Goal: Task Accomplishment & Management: Use online tool/utility

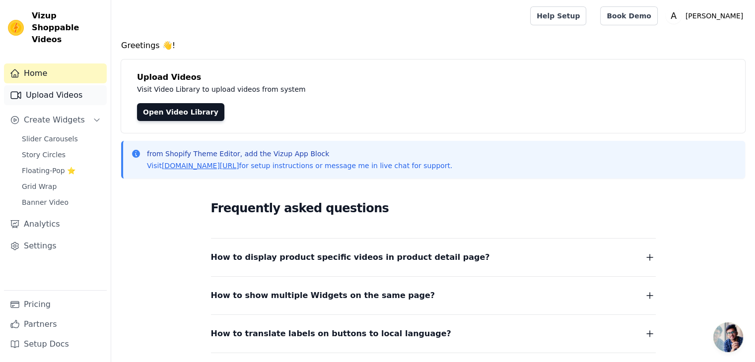
click at [45, 85] on link "Upload Videos" at bounding box center [55, 95] width 103 height 20
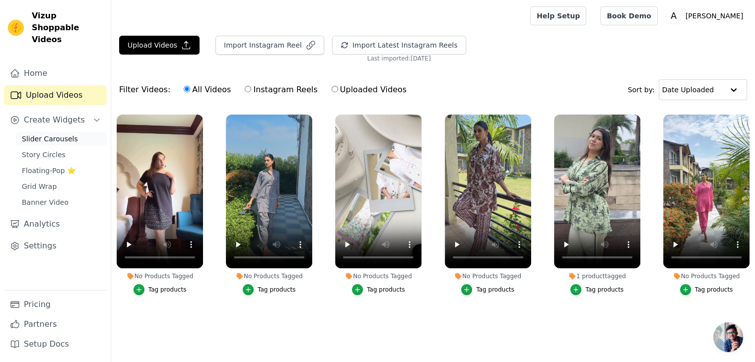
click at [58, 134] on span "Slider Carousels" at bounding box center [50, 139] width 56 height 10
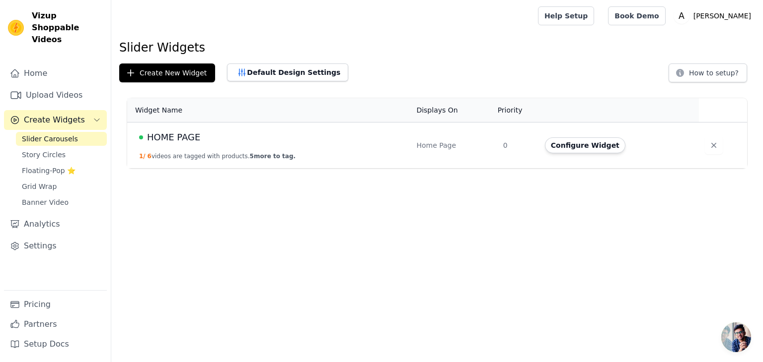
click at [212, 145] on td "HOME PAGE 1 / 6 videos are tagged with products. 5 more to tag." at bounding box center [268, 146] width 283 height 46
click at [272, 153] on span "5 more to tag." at bounding box center [273, 156] width 46 height 7
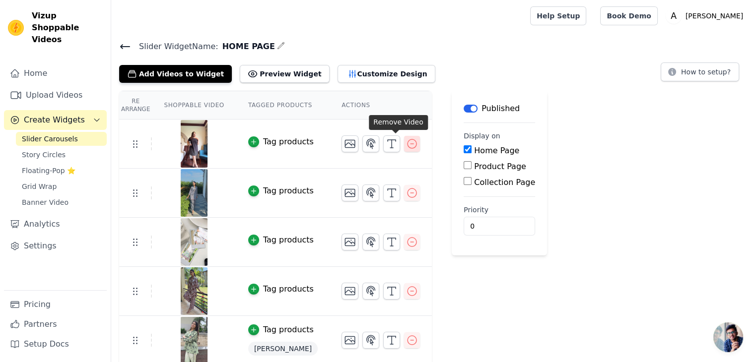
click at [406, 144] on icon "button" at bounding box center [412, 144] width 12 height 12
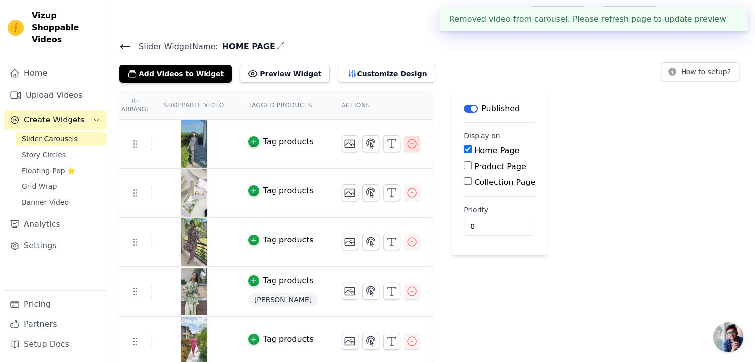
click at [406, 144] on icon "button" at bounding box center [412, 144] width 12 height 12
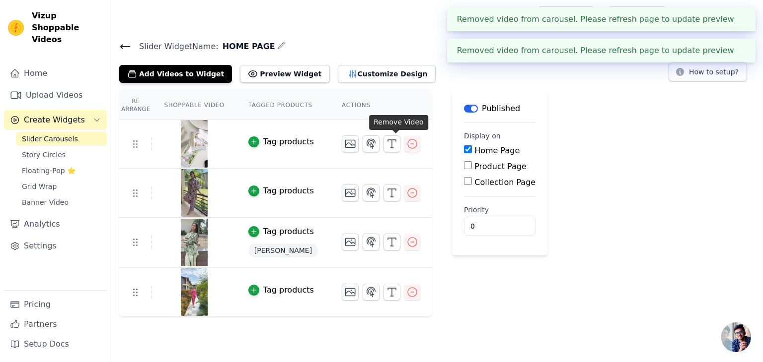
click at [406, 144] on icon "button" at bounding box center [412, 144] width 12 height 12
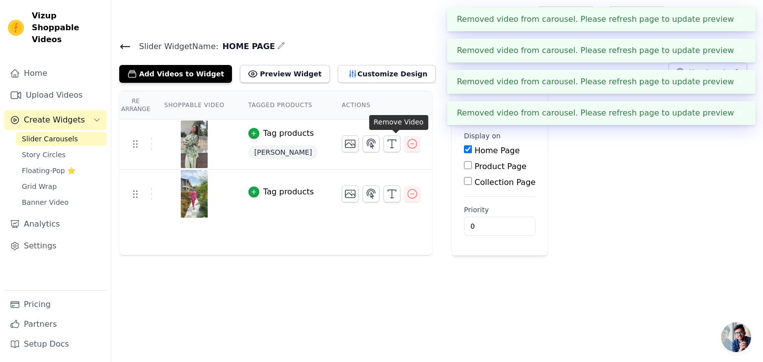
click at [406, 144] on icon "button" at bounding box center [412, 144] width 12 height 12
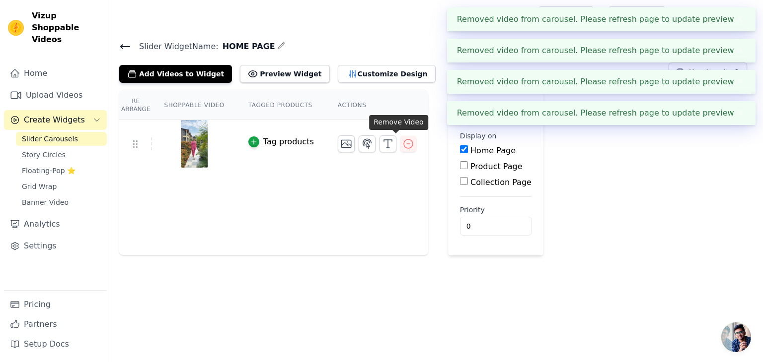
click at [402, 144] on icon "button" at bounding box center [408, 144] width 12 height 12
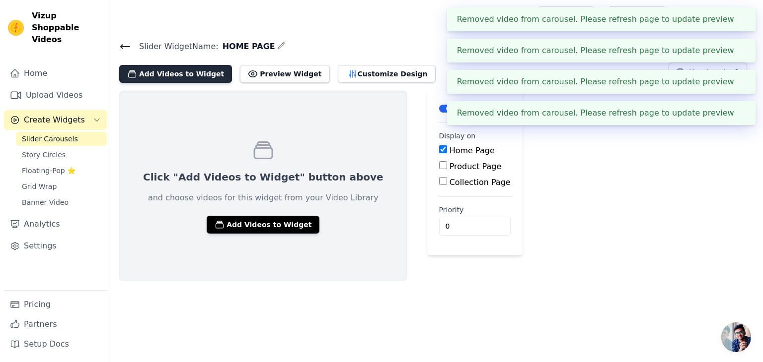
click at [149, 70] on button "Add Videos to Widget" at bounding box center [175, 74] width 113 height 18
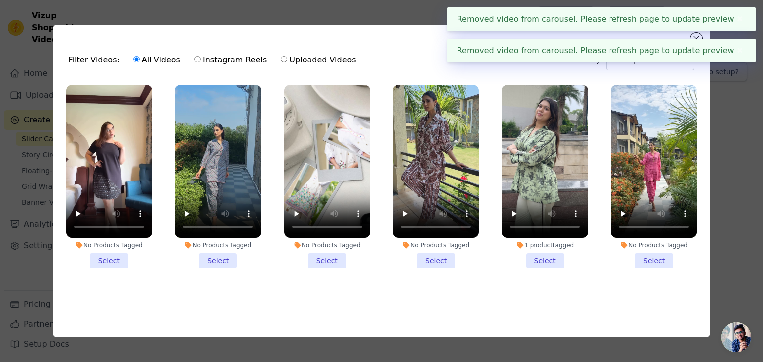
click at [741, 22] on button "✖" at bounding box center [739, 19] width 11 height 12
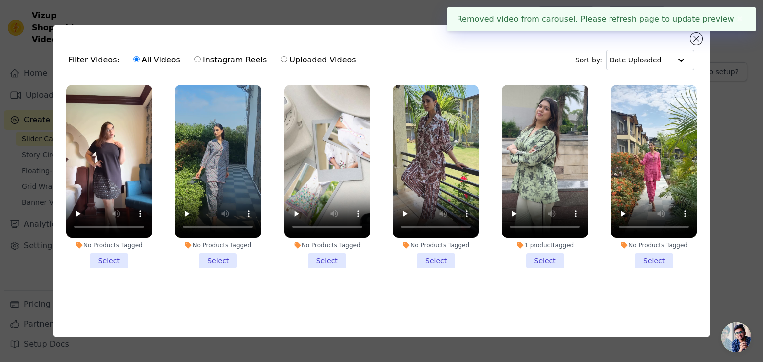
click at [735, 22] on button "✖" at bounding box center [739, 19] width 11 height 12
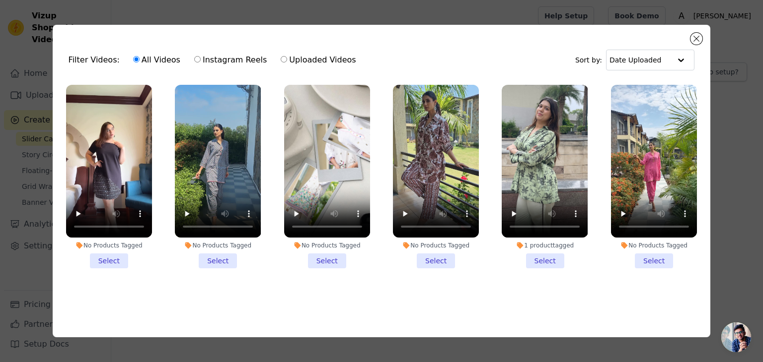
click at [690, 32] on div "Filter Videos: All Videos Instagram Reels Uploaded Videos Sort by: Date Uploade…" at bounding box center [382, 181] width 658 height 313
click at [635, 55] on input "text" at bounding box center [640, 60] width 62 height 20
click at [702, 35] on div "Filter Videos: All Videos Instagram Reels Uploaded Videos Sort by: Date Uploade…" at bounding box center [382, 181] width 658 height 313
drag, startPoint x: 693, startPoint y: 35, endPoint x: 662, endPoint y: 34, distance: 31.3
click at [694, 34] on button "Close modal" at bounding box center [696, 39] width 12 height 12
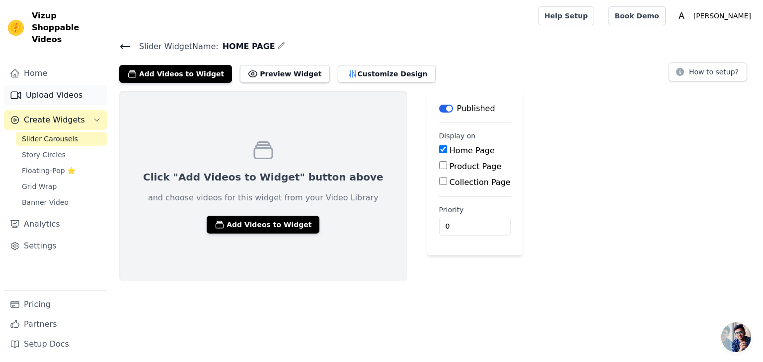
click at [31, 72] on div "Home Upload Videos Create Widgets Slider Carousels Story Circles Floating-Pop ⭐…" at bounding box center [55, 177] width 103 height 227
click at [35, 85] on link "Upload Videos" at bounding box center [55, 95] width 103 height 20
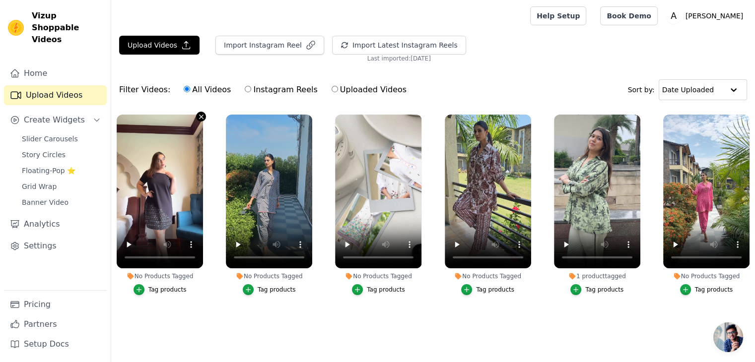
click at [199, 115] on icon "button" at bounding box center [201, 117] width 4 height 4
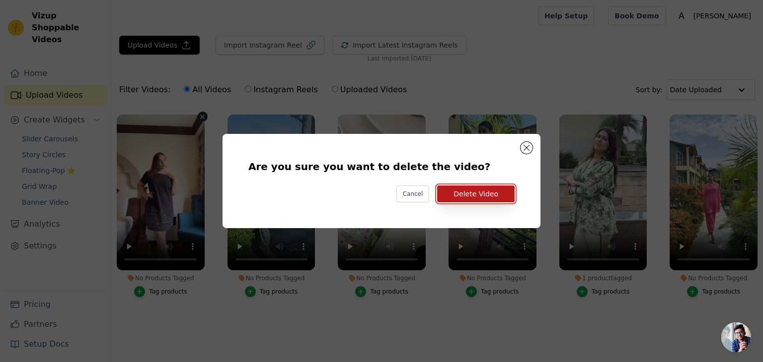
click at [508, 194] on button "Delete Video" at bounding box center [475, 194] width 77 height 17
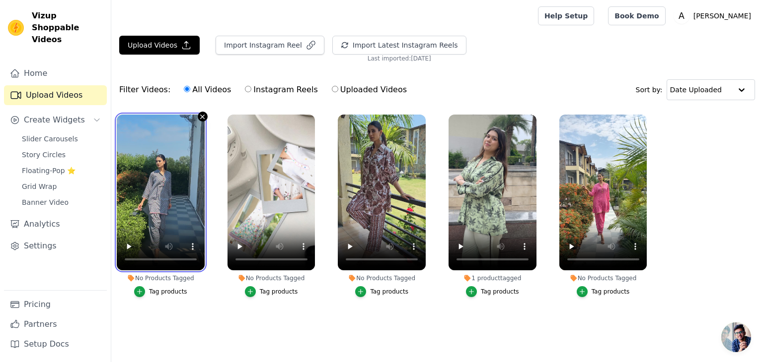
drag, startPoint x: 197, startPoint y: 116, endPoint x: 202, endPoint y: 117, distance: 5.0
click at [198, 116] on div at bounding box center [161, 193] width 88 height 156
click at [202, 116] on icon "button" at bounding box center [203, 117] width 4 height 4
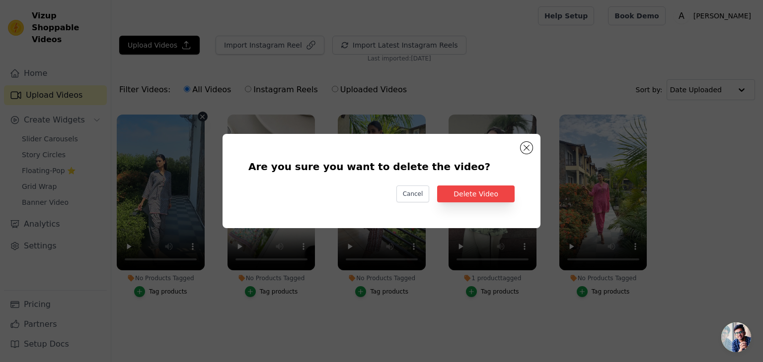
click at [493, 185] on div "Are you sure you want to delete the video? Cancel Delete Video" at bounding box center [381, 181] width 286 height 63
click at [489, 191] on button "Delete Video" at bounding box center [475, 194] width 77 height 17
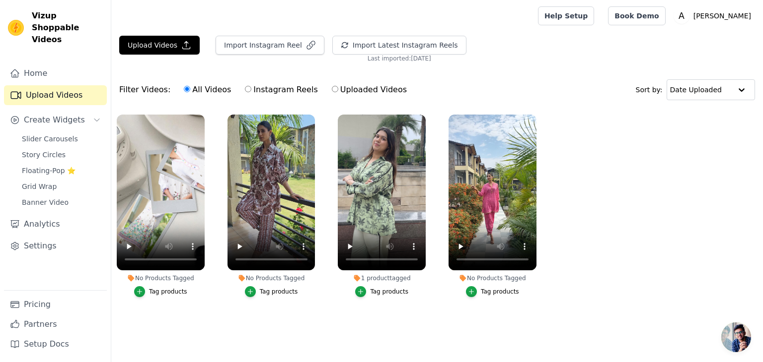
click at [199, 114] on label "No Products Tagged Tag products" at bounding box center [160, 208] width 89 height 188
click at [200, 116] on icon "button" at bounding box center [202, 116] width 7 height 7
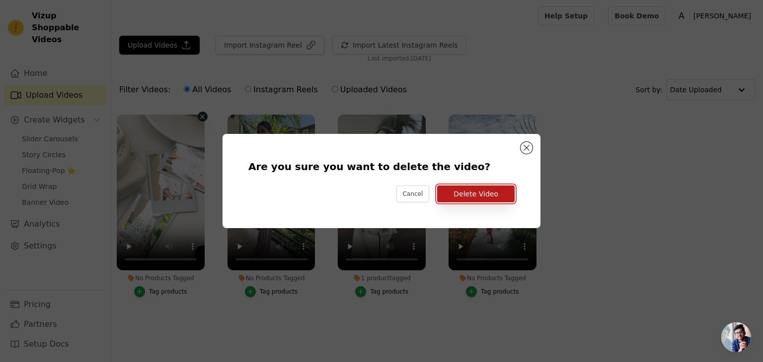
click at [466, 199] on button "Delete Video" at bounding box center [475, 194] width 77 height 17
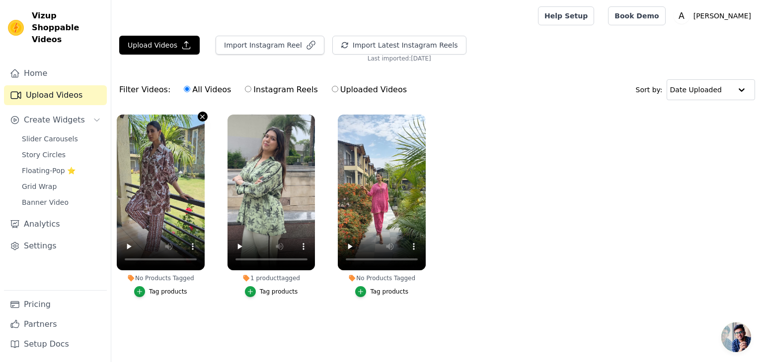
click at [201, 115] on icon "button" at bounding box center [202, 116] width 7 height 7
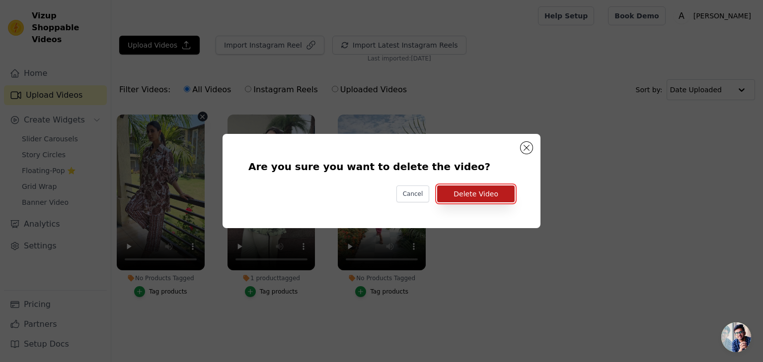
click at [474, 189] on button "Delete Video" at bounding box center [475, 194] width 77 height 17
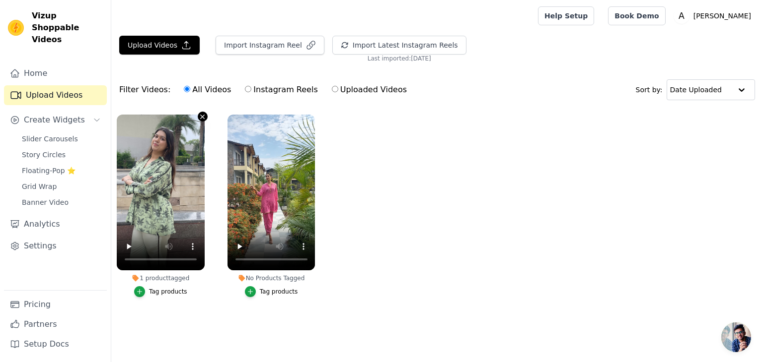
click at [199, 117] on icon "button" at bounding box center [202, 116] width 7 height 7
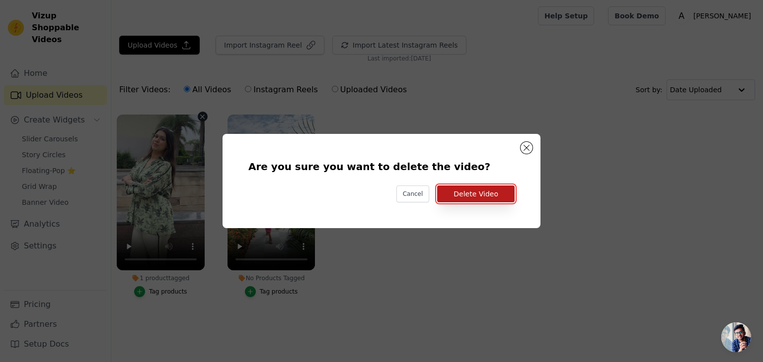
click at [475, 199] on button "Delete Video" at bounding box center [475, 194] width 77 height 17
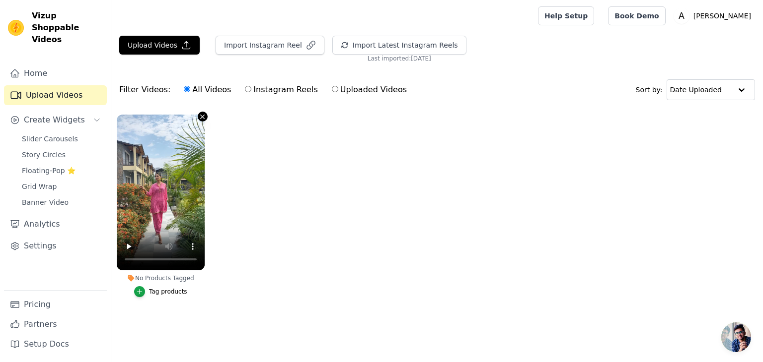
click at [203, 115] on icon "button" at bounding box center [203, 117] width 4 height 4
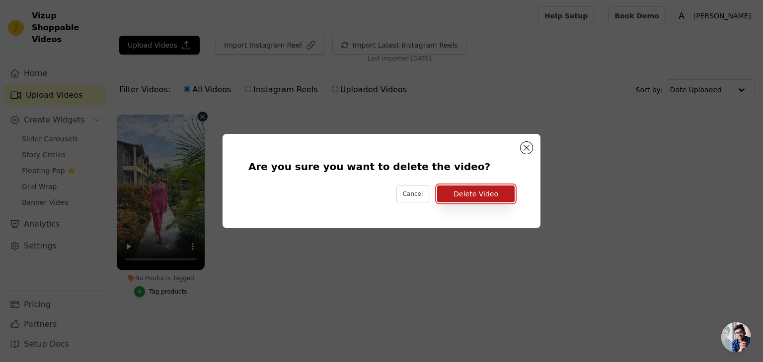
click at [451, 198] on button "Delete Video" at bounding box center [475, 194] width 77 height 17
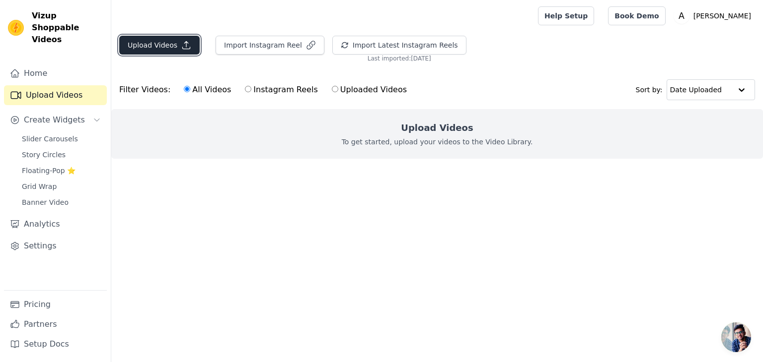
click at [155, 50] on button "Upload Videos" at bounding box center [159, 45] width 80 height 19
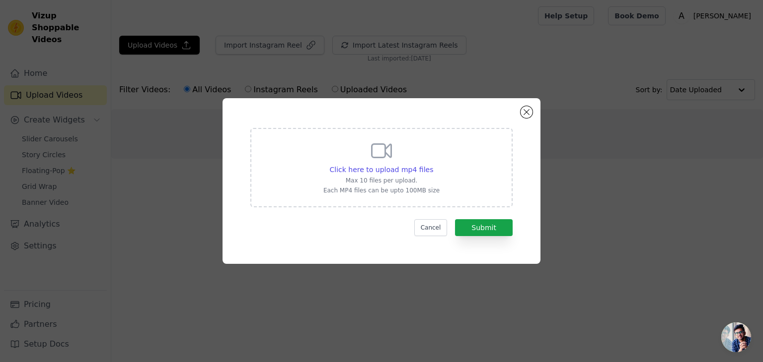
click at [269, 28] on div "Click here to upload mp4 files Max 10 files per upload. Each MP4 files can be u…" at bounding box center [381, 181] width 763 height 362
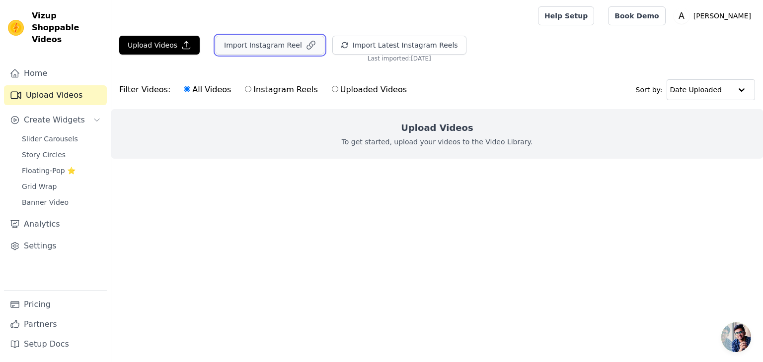
click at [263, 48] on button "Import Instagram Reel" at bounding box center [270, 45] width 109 height 19
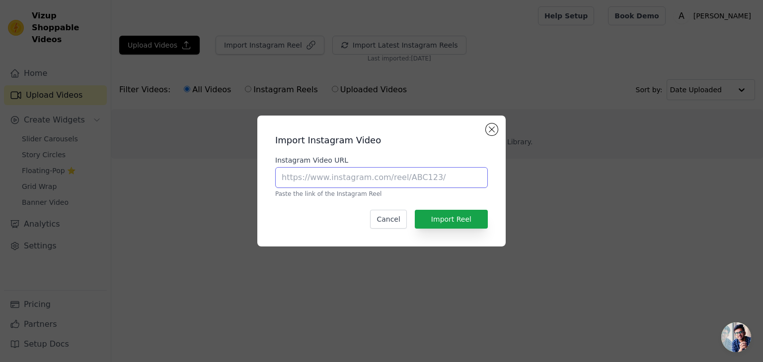
click at [434, 185] on input "Instagram Video URL" at bounding box center [381, 177] width 213 height 21
paste input "https://www.instagram.com/reel/DKJYauByPnj/?igsh=MXdpNHkwM3ZmbzI2eQ=="
type input "https://www.instagram.com/reel/DKJYauByPnj/?igsh=MXdpNHkwM3ZmbzI2eQ=="
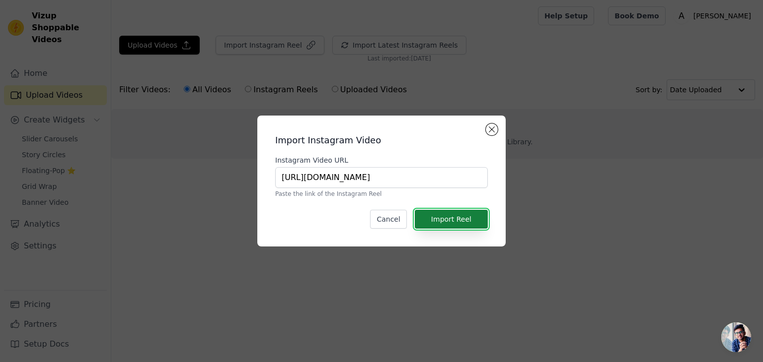
scroll to position [0, 0]
click at [458, 227] on button "Import Reel" at bounding box center [451, 219] width 73 height 19
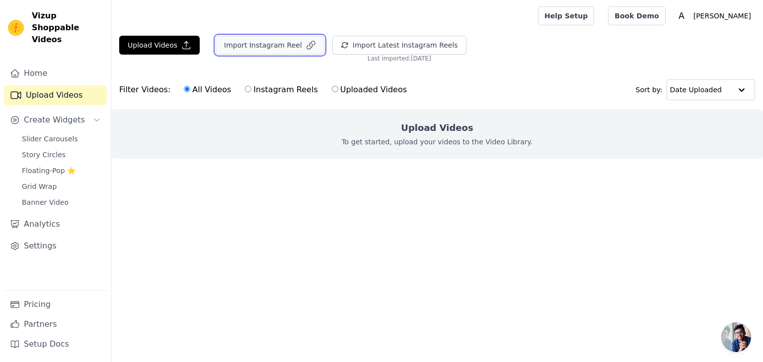
click at [259, 46] on button "Import Instagram Reel" at bounding box center [270, 45] width 109 height 19
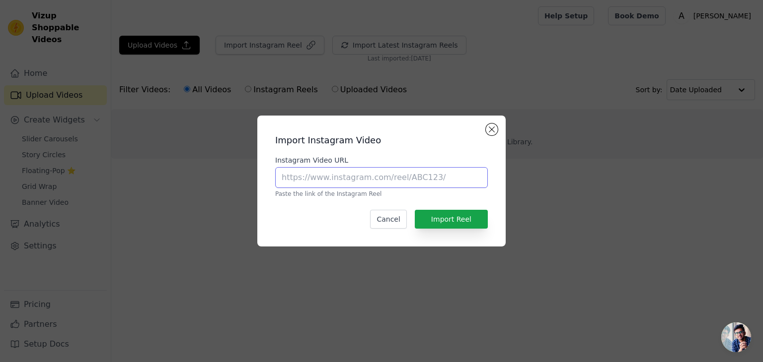
click at [324, 184] on input "Instagram Video URL" at bounding box center [381, 177] width 213 height 21
paste input "https://www.instagram.com/reel/DIyUgovpWdp/?igsh=MTdnbzV4bHlqY2VzNA=="
type input "https://www.instagram.com/reel/DIyUgovpWdp/?igsh=MTdnbzV4bHlqY2VzNA=="
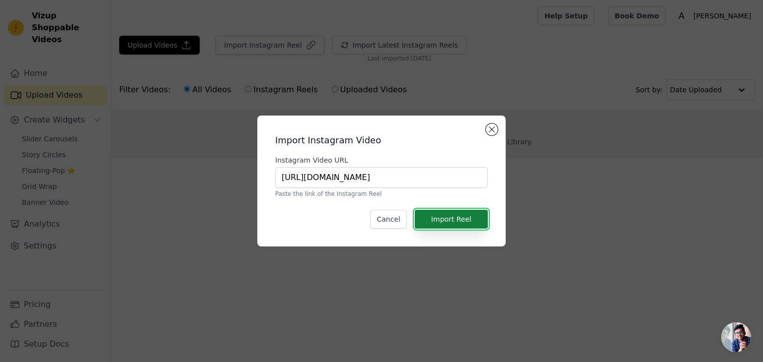
scroll to position [0, 0]
click at [449, 222] on button "Import Reel" at bounding box center [451, 219] width 73 height 19
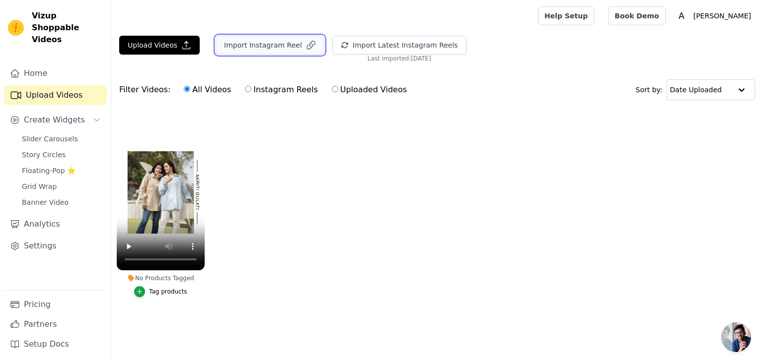
click at [238, 51] on button "Import Instagram Reel" at bounding box center [270, 45] width 109 height 19
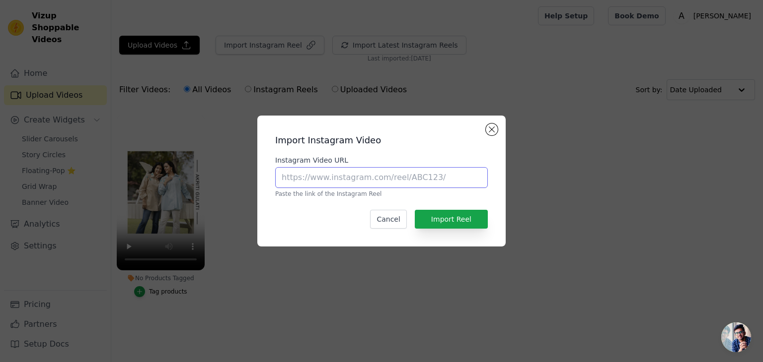
click at [327, 182] on input "Instagram Video URL" at bounding box center [381, 177] width 213 height 21
paste input "https://www.instagram.com/reel/DJRbBrHTQgx/?igsh=MTZxaWtlZ2N4OTZ2cQ=="
type input "https://www.instagram.com/reel/DJRbBrHTQgx/?igsh=MTZxaWtlZ2N4OTZ2cQ=="
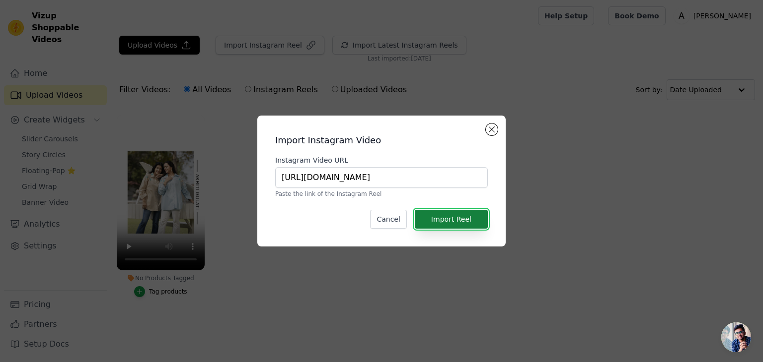
scroll to position [0, 0]
click at [440, 219] on button "Import Reel" at bounding box center [451, 219] width 73 height 19
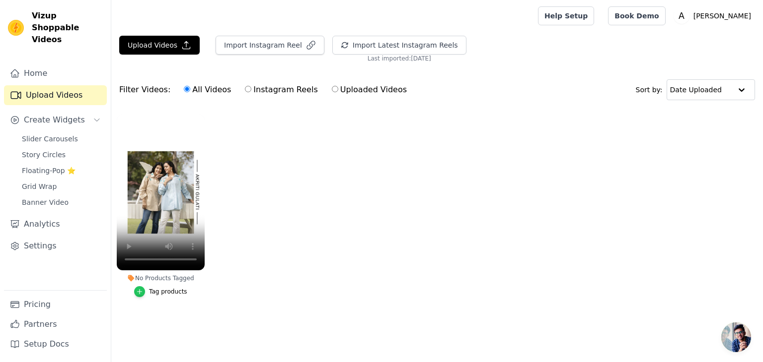
click at [143, 290] on icon "button" at bounding box center [139, 292] width 7 height 7
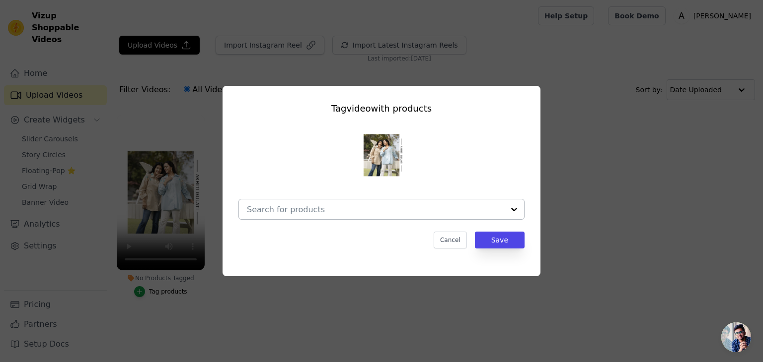
click at [287, 215] on div at bounding box center [375, 210] width 257 height 20
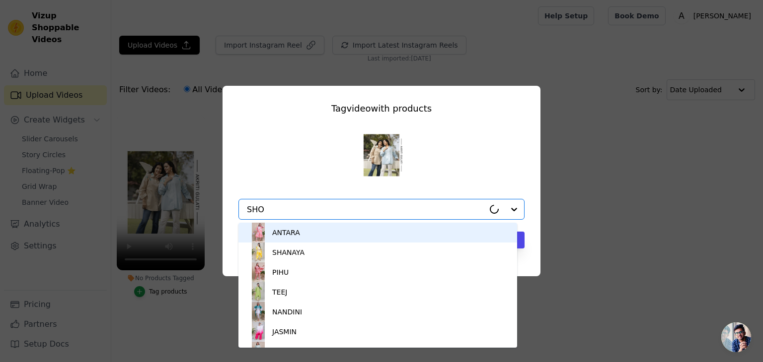
type input "SHOU"
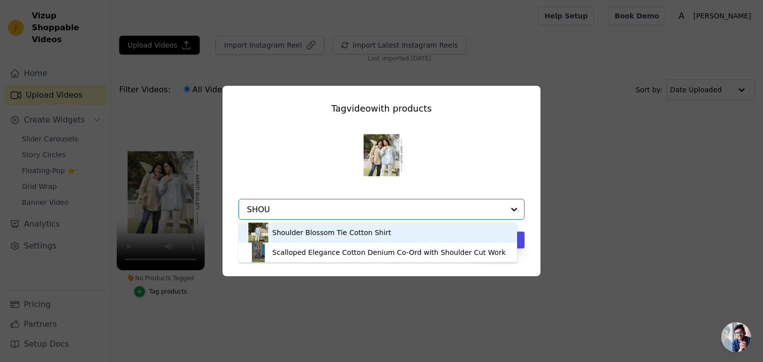
drag, startPoint x: 300, startPoint y: 234, endPoint x: 280, endPoint y: 247, distance: 24.5
click at [301, 234] on div "Shoulder Blossom Tie Cotton Shirt" at bounding box center [331, 233] width 119 height 10
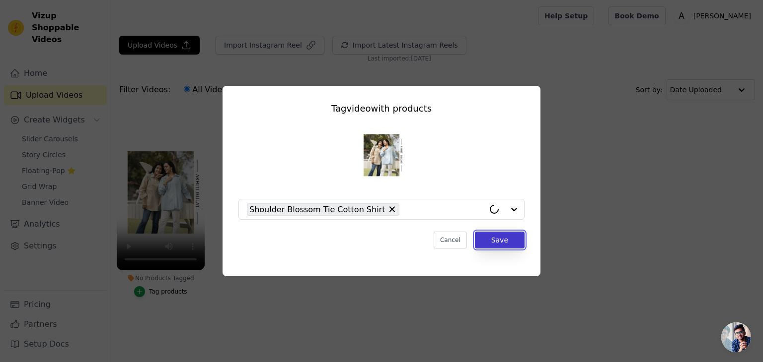
click at [501, 245] on button "Save" at bounding box center [500, 240] width 50 height 17
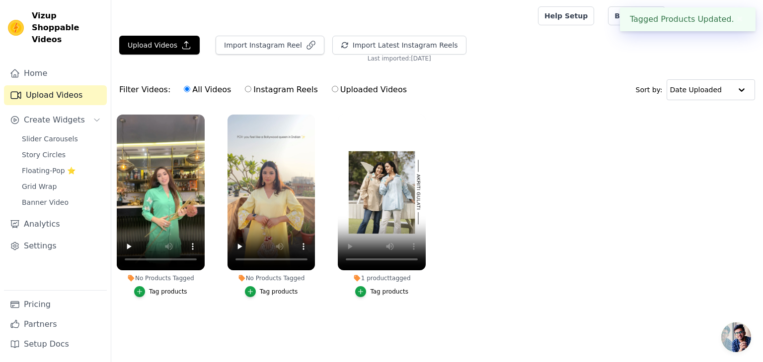
click at [263, 291] on div "Tag products" at bounding box center [279, 292] width 38 height 8
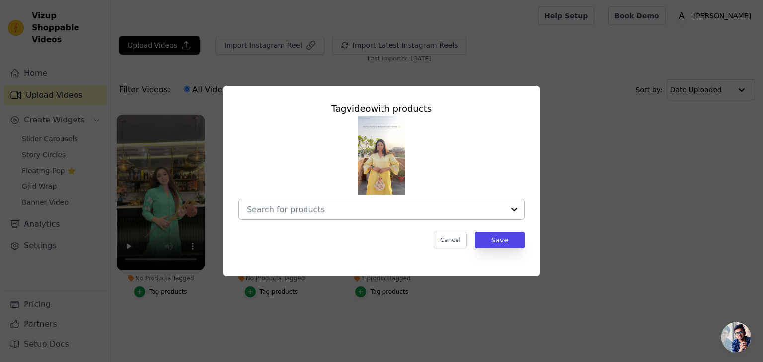
click at [378, 200] on div at bounding box center [375, 210] width 257 height 20
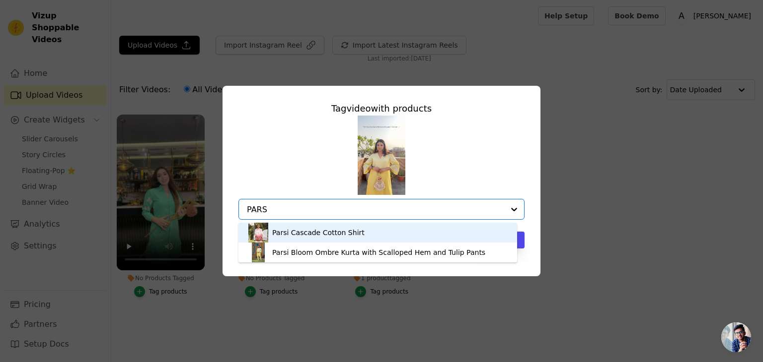
type input "PARSI"
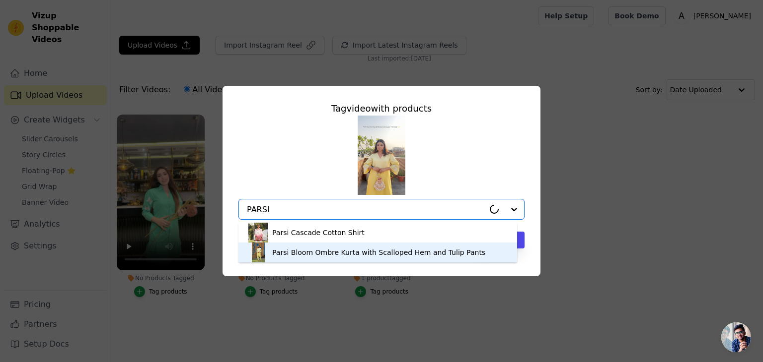
click at [324, 252] on div "Parsi Bloom Ombre Kurta with Scalloped Hem and Tulip Pants" at bounding box center [378, 253] width 213 height 10
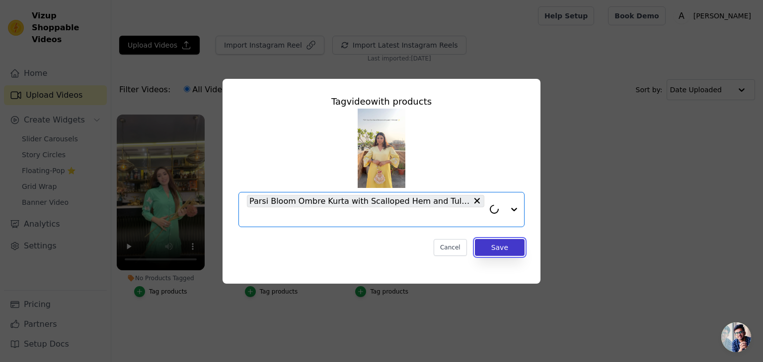
click at [493, 249] on button "Save" at bounding box center [500, 247] width 50 height 17
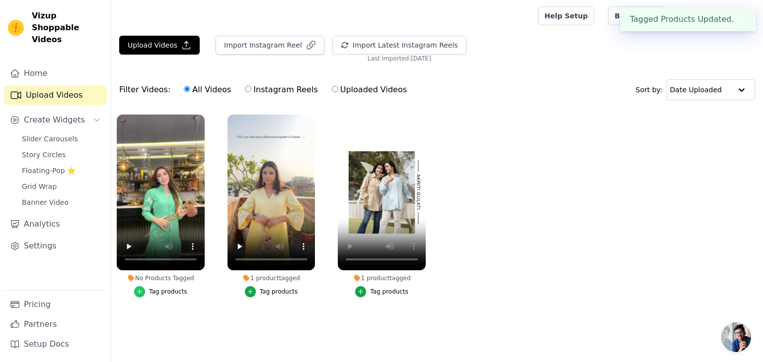
click at [143, 290] on icon "button" at bounding box center [139, 292] width 7 height 7
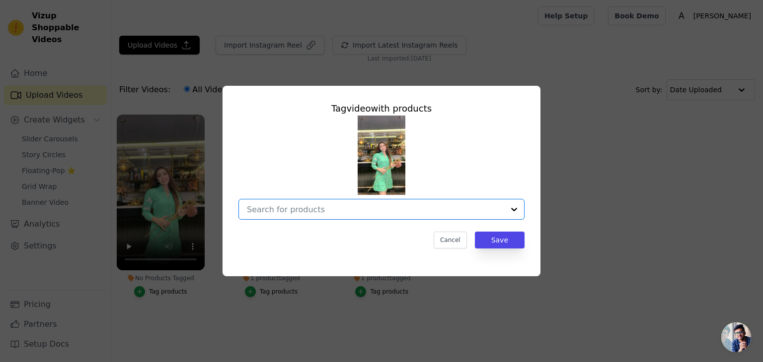
click at [268, 213] on input "No Products Tagged Tag video with products Option undefined, selected. Select i…" at bounding box center [375, 209] width 257 height 9
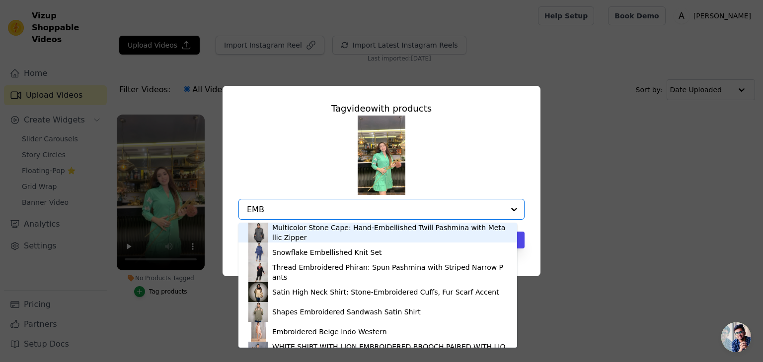
type input "EMBR"
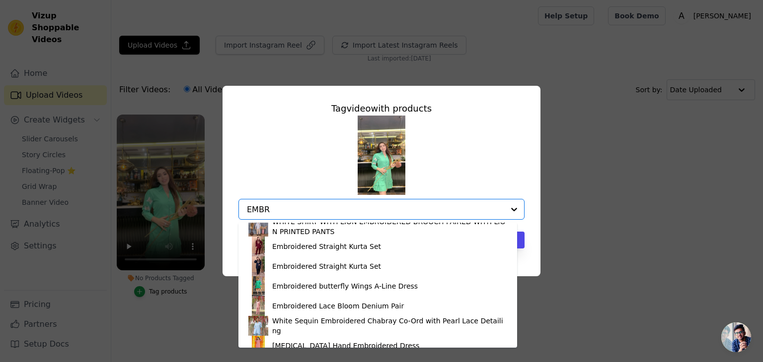
scroll to position [93, 0]
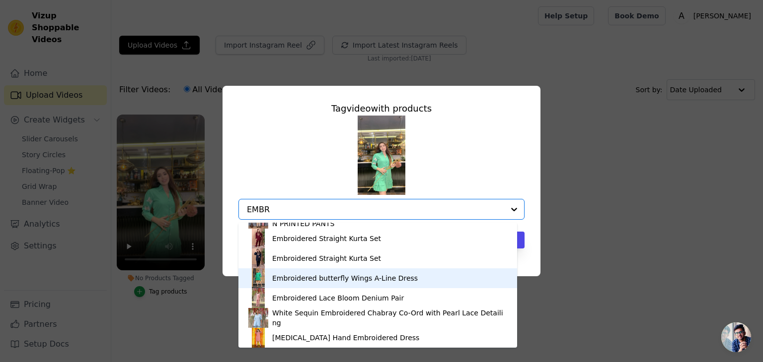
click at [297, 283] on div "Embroidered butterfly Wings A-Line Dress" at bounding box center [377, 279] width 259 height 20
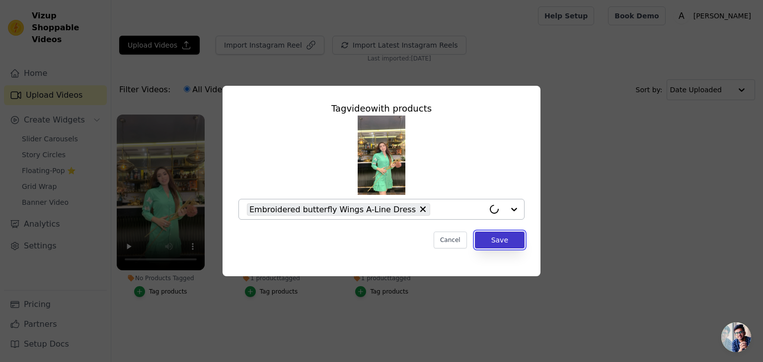
click at [516, 245] on button "Save" at bounding box center [500, 240] width 50 height 17
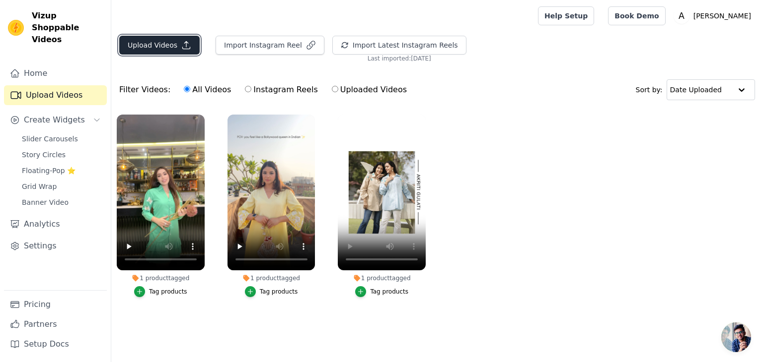
click at [186, 51] on button "Upload Videos" at bounding box center [159, 45] width 80 height 19
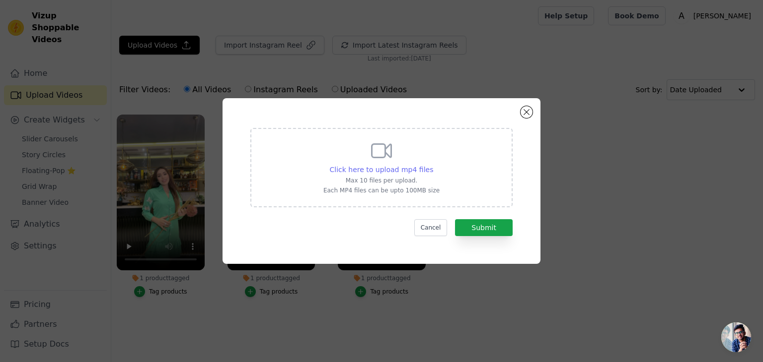
click at [363, 170] on span "Click here to upload mp4 files" at bounding box center [382, 170] width 104 height 8
click at [433, 165] on input "Click here to upload mp4 files Max 10 files per upload. Each MP4 files can be u…" at bounding box center [433, 164] width 0 height 0
drag, startPoint x: 539, startPoint y: 292, endPoint x: 604, endPoint y: 204, distance: 109.7
click at [541, 293] on div "Click here to upload mp4 files Max 10 files per upload. Each MP4 files can be u…" at bounding box center [381, 181] width 763 height 362
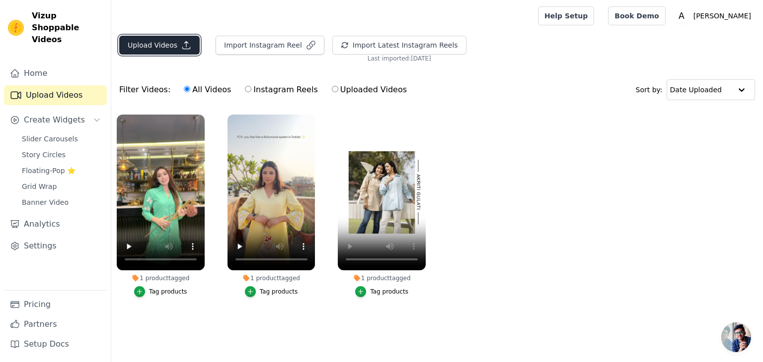
click at [183, 50] on button "Upload Videos" at bounding box center [159, 45] width 80 height 19
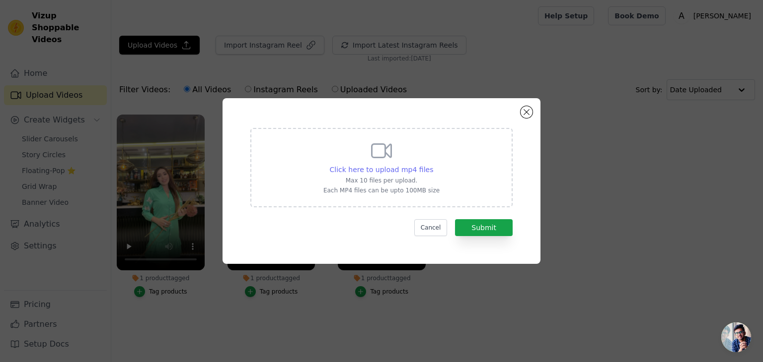
click at [398, 169] on span "Click here to upload mp4 files" at bounding box center [382, 170] width 104 height 8
click at [433, 165] on input "Click here to upload mp4 files Max 10 files per upload. Each MP4 files can be u…" at bounding box center [433, 164] width 0 height 0
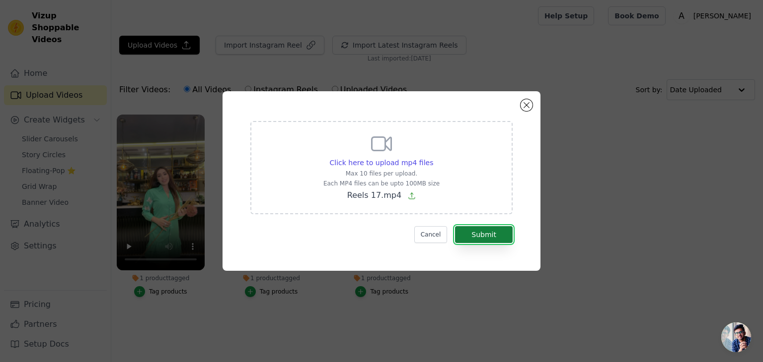
click at [474, 240] on button "Submit" at bounding box center [484, 234] width 58 height 17
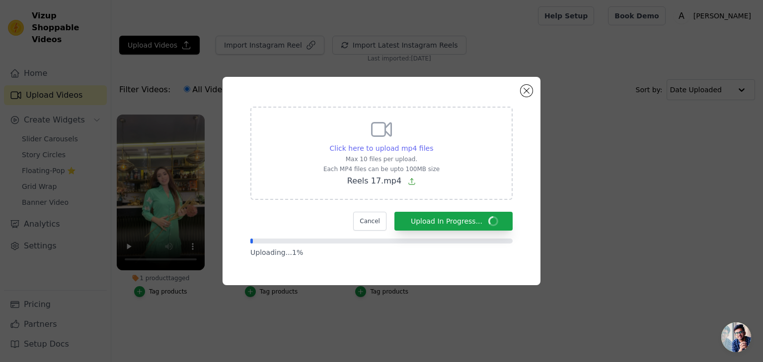
click at [415, 146] on span "Click here to upload mp4 files" at bounding box center [382, 149] width 104 height 8
click at [433, 144] on input "Click here to upload mp4 files Max 10 files per upload. Each MP4 files can be u…" at bounding box center [433, 143] width 0 height 0
type input "C:\fakepath\Reels 28.mp4"
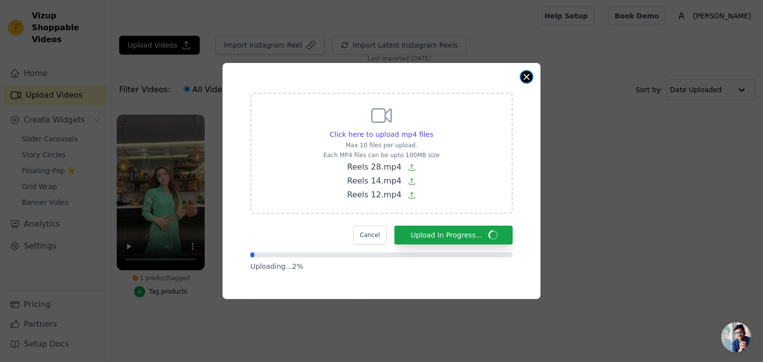
click at [524, 81] on button "Close modal" at bounding box center [526, 77] width 12 height 12
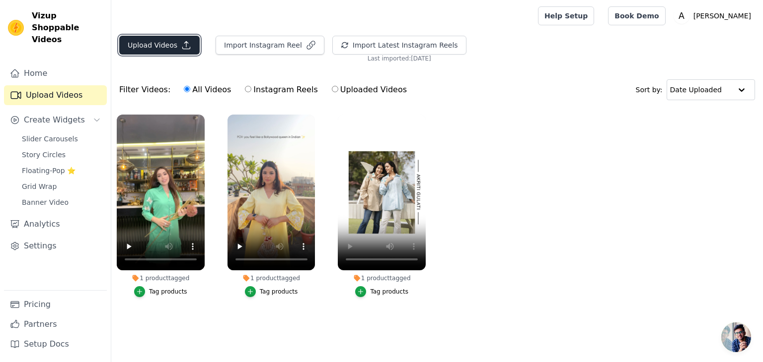
click at [143, 48] on button "Upload Videos" at bounding box center [159, 45] width 80 height 19
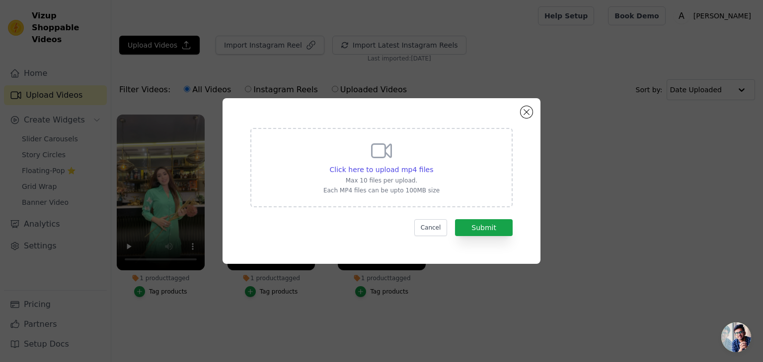
click at [349, 169] on span "Click here to upload mp4 files" at bounding box center [382, 170] width 104 height 8
click at [433, 165] on input "Click here to upload mp4 files Max 10 files per upload. Each MP4 files can be u…" at bounding box center [433, 164] width 0 height 0
type input "C:\fakepath\Reels 12.mp4"
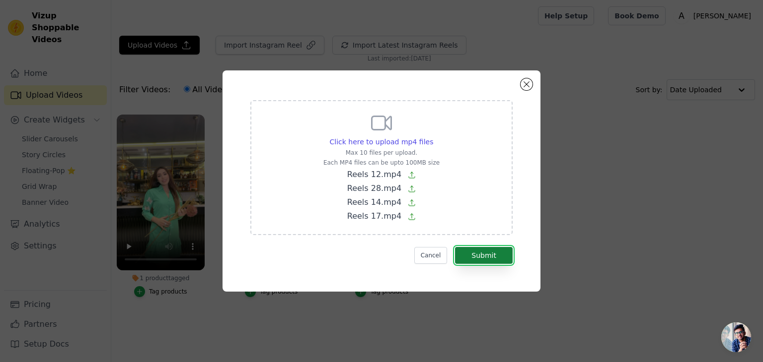
click at [493, 257] on button "Submit" at bounding box center [484, 255] width 58 height 17
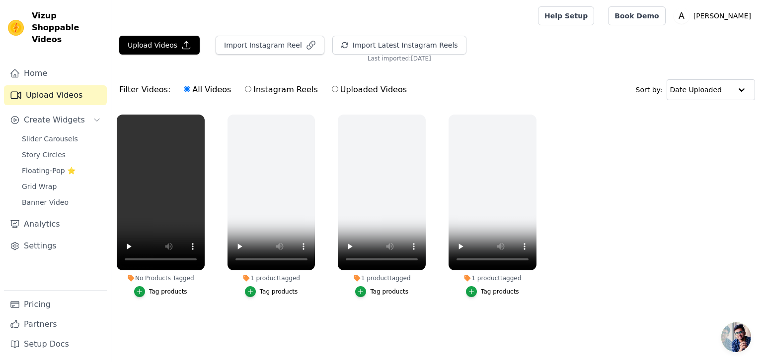
click at [337, 88] on label "Uploaded Videos" at bounding box center [369, 89] width 76 height 13
click at [337, 88] on input "Uploaded Videos" at bounding box center [335, 89] width 6 height 6
radio input "true"
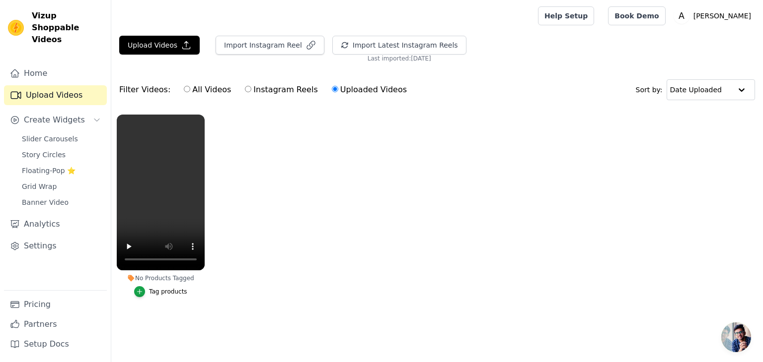
click at [192, 86] on label "All Videos" at bounding box center [207, 89] width 48 height 13
click at [190, 86] on input "All Videos" at bounding box center [187, 89] width 6 height 6
radio input "true"
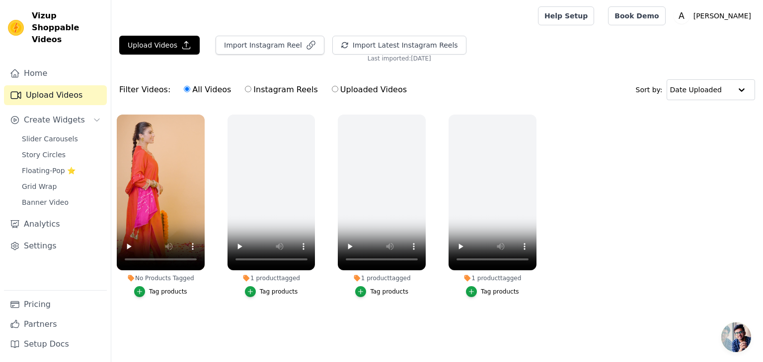
click at [176, 288] on div "Tag products" at bounding box center [168, 292] width 38 height 8
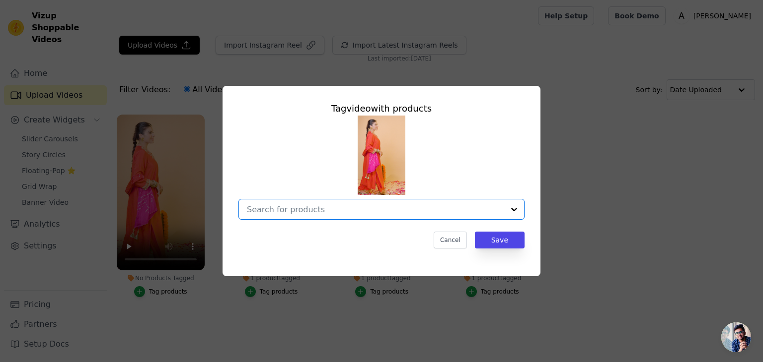
click at [339, 209] on input "No Products Tagged Tag video with products Option undefined, selected. Select i…" at bounding box center [375, 209] width 257 height 9
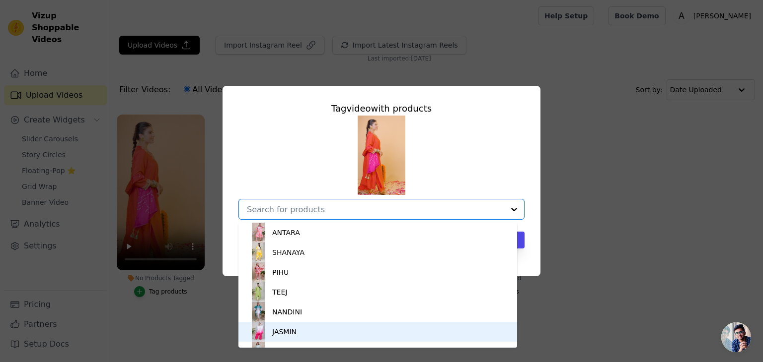
scroll to position [14, 0]
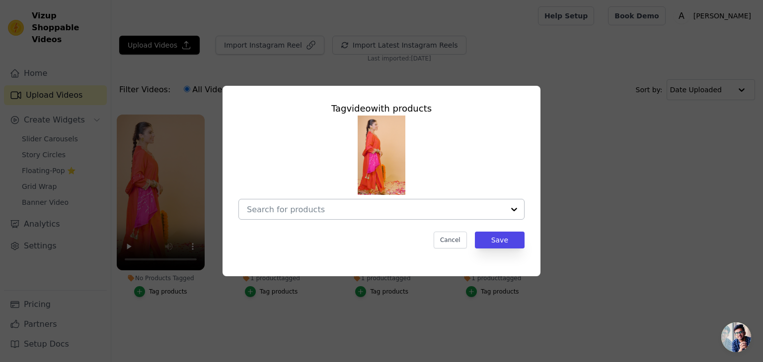
click at [374, 216] on div at bounding box center [375, 210] width 257 height 20
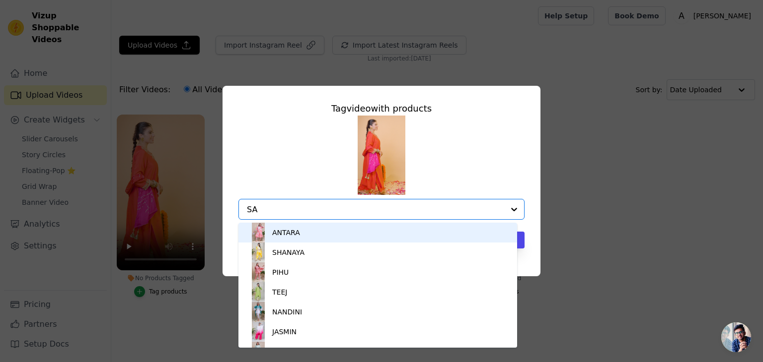
type input "SAR"
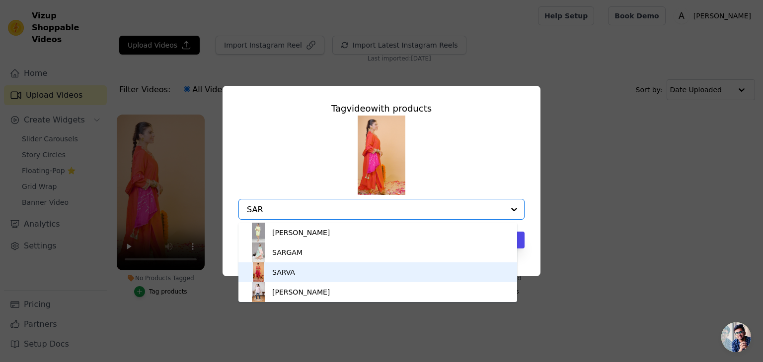
click at [328, 268] on div "SARVA" at bounding box center [377, 273] width 259 height 20
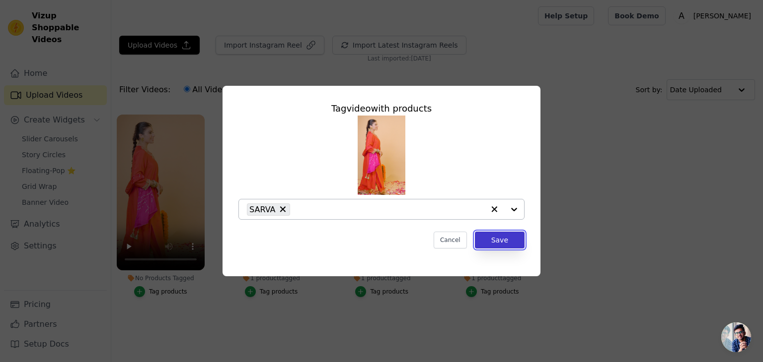
click at [500, 238] on button "Save" at bounding box center [500, 240] width 50 height 17
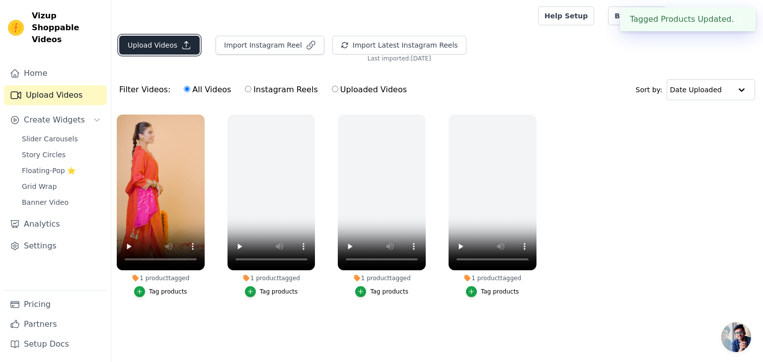
click at [181, 45] on icon "button" at bounding box center [186, 45] width 10 height 10
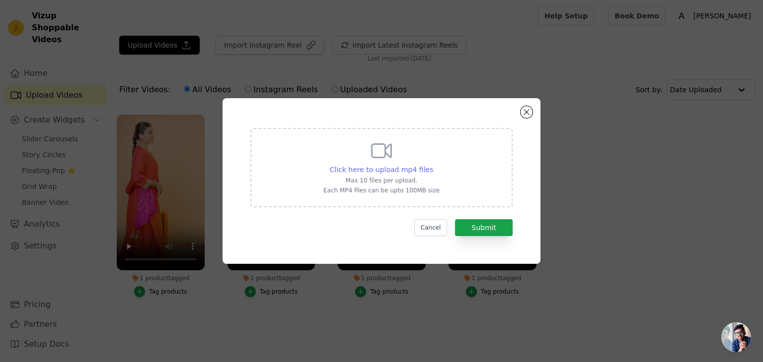
click at [365, 166] on span "Click here to upload mp4 files" at bounding box center [382, 170] width 104 height 8
click at [433, 165] on input "Click here to upload mp4 files Max 10 files per upload. Each MP4 files can be u…" at bounding box center [433, 164] width 0 height 0
type input "C:\fakepath\Reels 12.mp4"
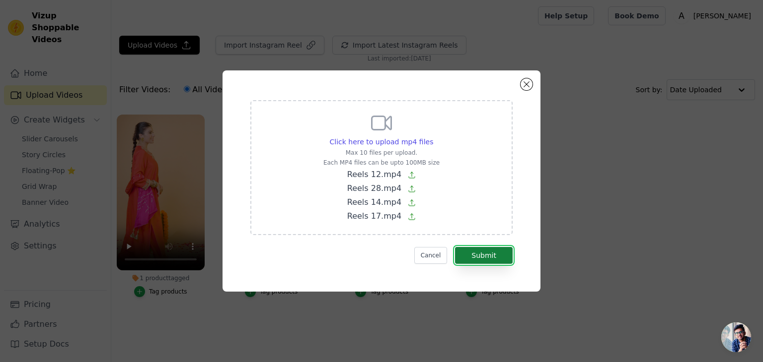
click at [491, 263] on button "Submit" at bounding box center [484, 255] width 58 height 17
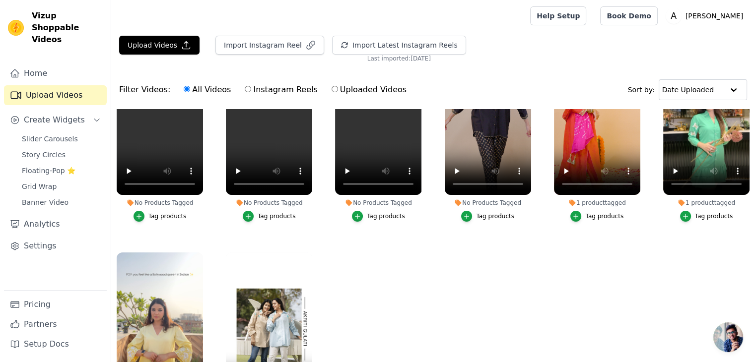
scroll to position [45, 0]
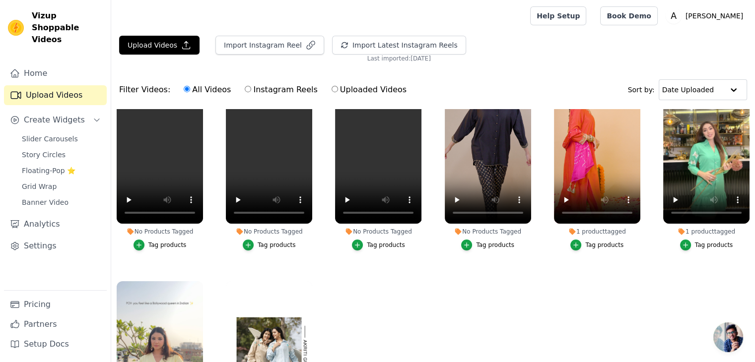
click at [483, 247] on button "Tag products" at bounding box center [487, 245] width 53 height 11
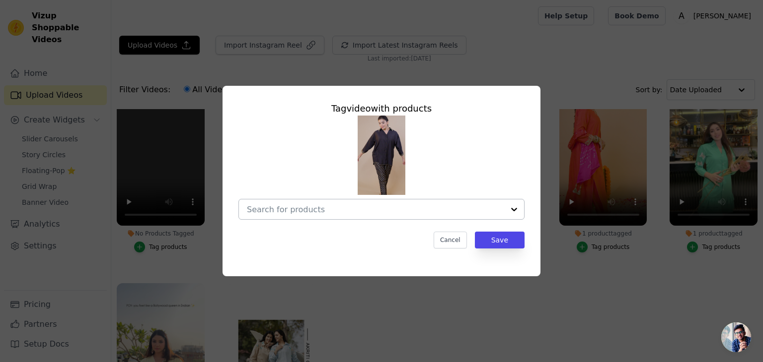
click at [428, 217] on div at bounding box center [375, 210] width 257 height 20
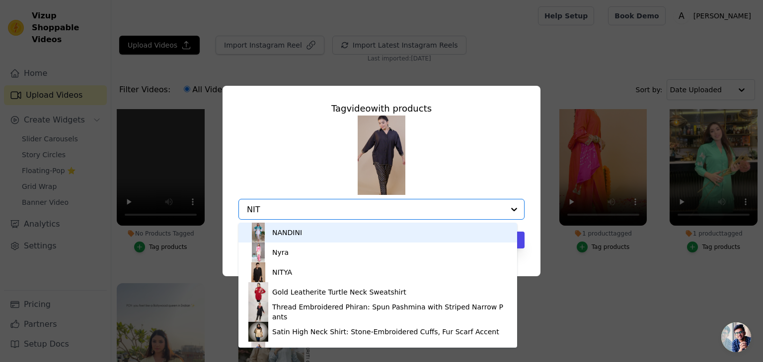
type input "NITY"
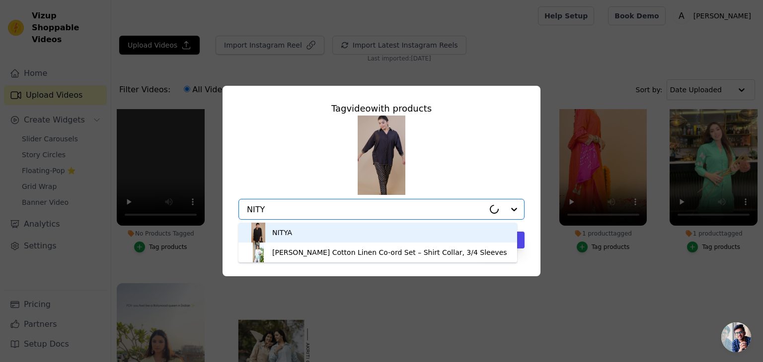
click at [382, 232] on div "NITYA" at bounding box center [377, 233] width 259 height 20
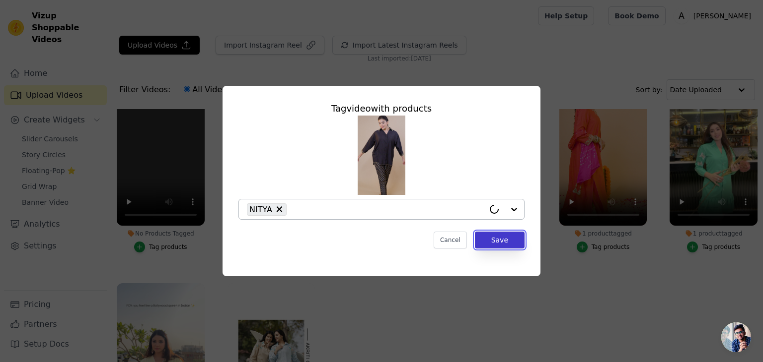
click at [493, 246] on button "Save" at bounding box center [500, 240] width 50 height 17
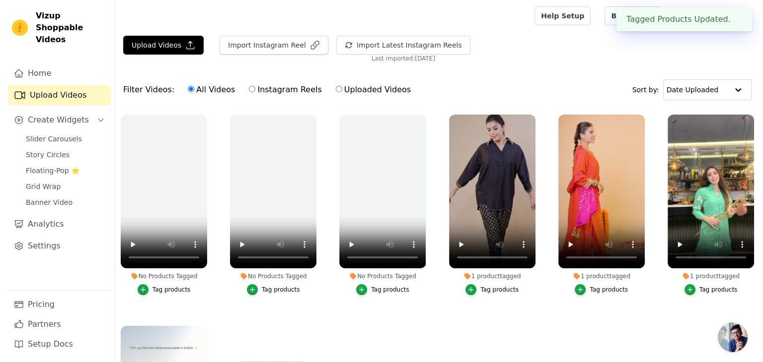
scroll to position [0, 0]
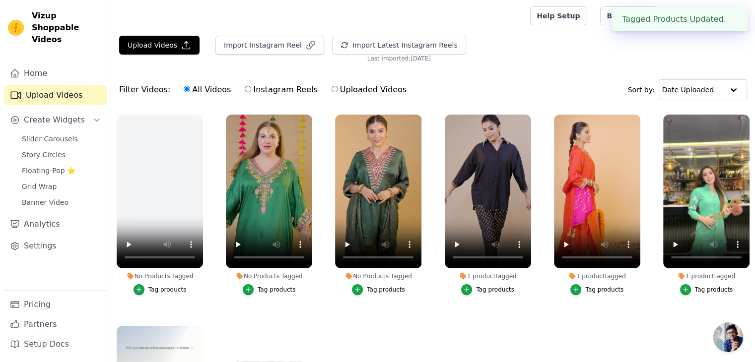
click at [375, 286] on div "Tag products" at bounding box center [386, 290] width 38 height 8
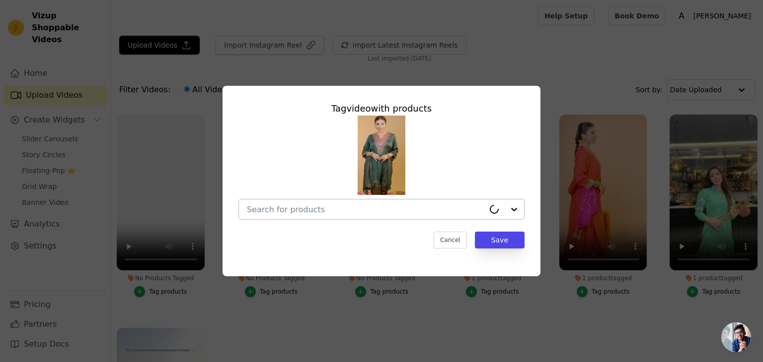
click at [356, 217] on div at bounding box center [365, 210] width 237 height 20
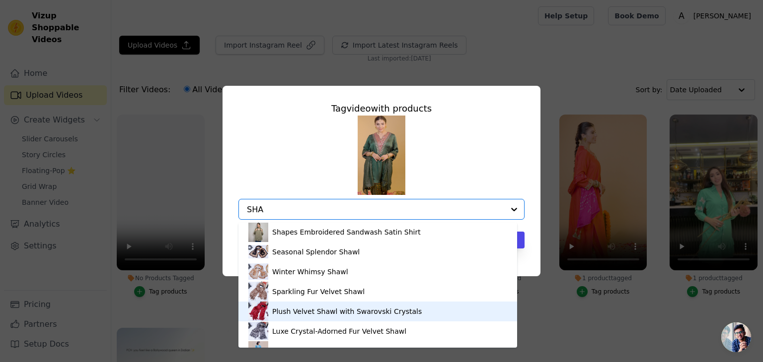
scroll to position [73, 0]
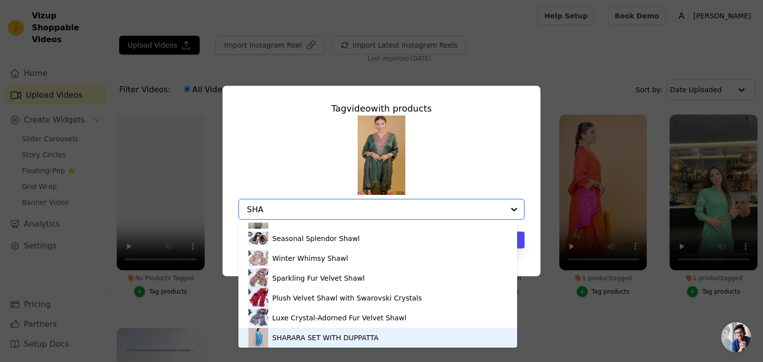
type input "SHA"
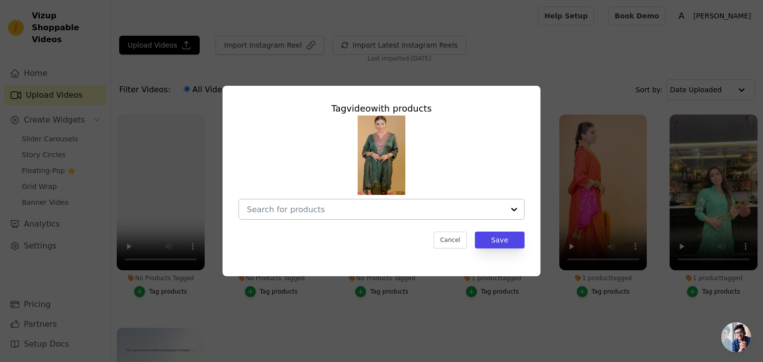
click at [365, 205] on input "No Products Tagged Tag video with products Cancel Save Tag products" at bounding box center [375, 209] width 257 height 9
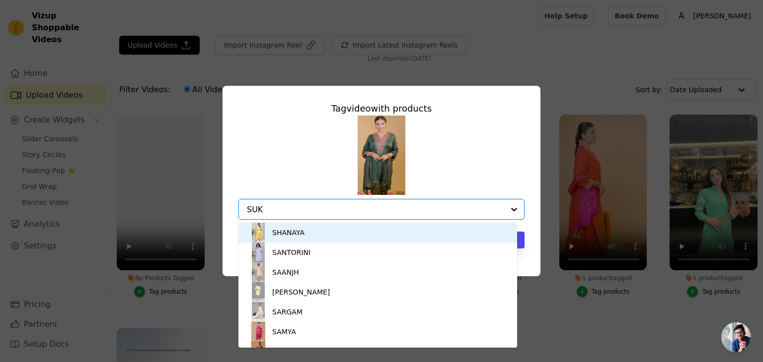
type input "SUKR"
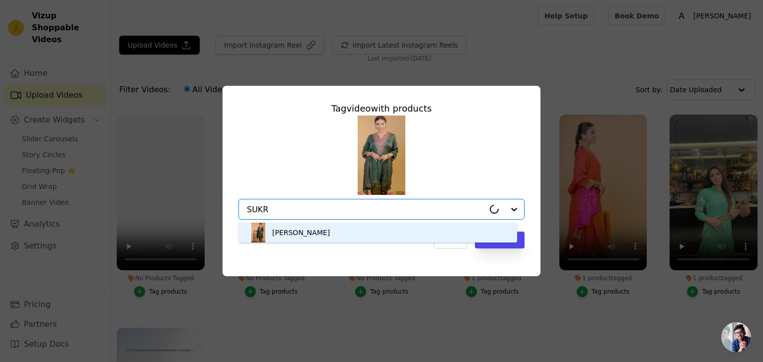
click at [358, 239] on div "[PERSON_NAME]" at bounding box center [377, 233] width 259 height 20
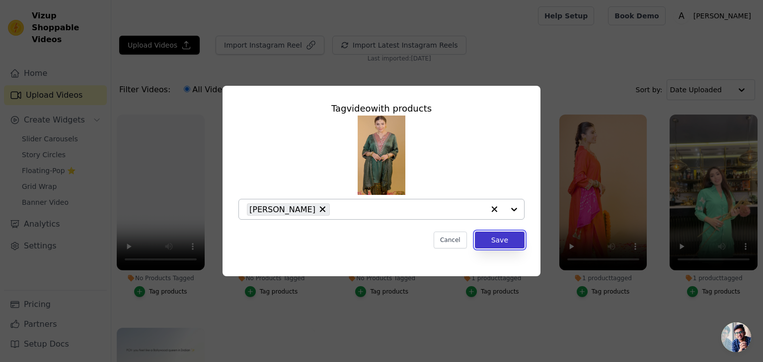
drag, startPoint x: 507, startPoint y: 247, endPoint x: 430, endPoint y: 274, distance: 82.6
click at [507, 246] on button "Save" at bounding box center [500, 240] width 50 height 17
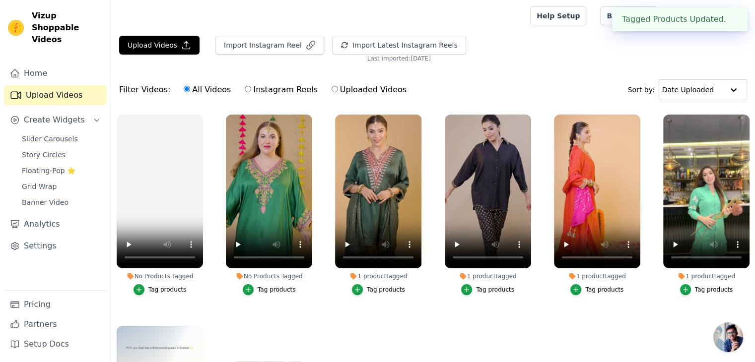
click at [282, 289] on div "Tag products" at bounding box center [277, 290] width 38 height 8
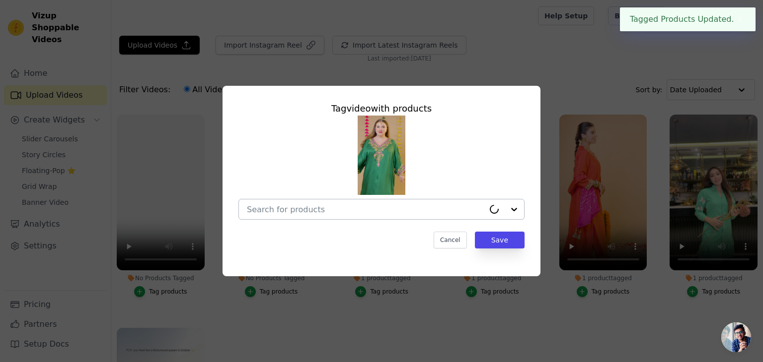
click at [294, 211] on input "No Products Tagged Tag video with products Cancel Save Tag products" at bounding box center [365, 209] width 237 height 9
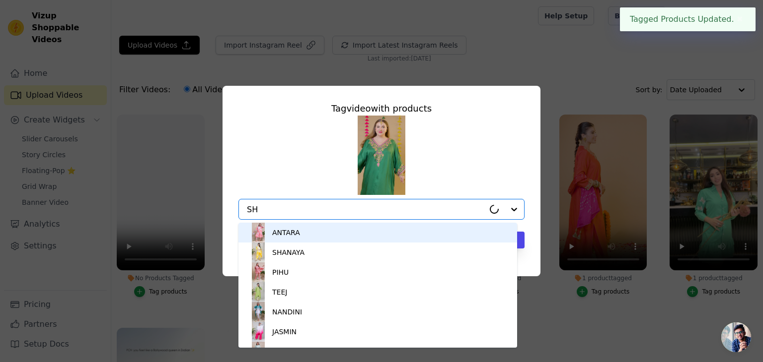
type input "SHA"
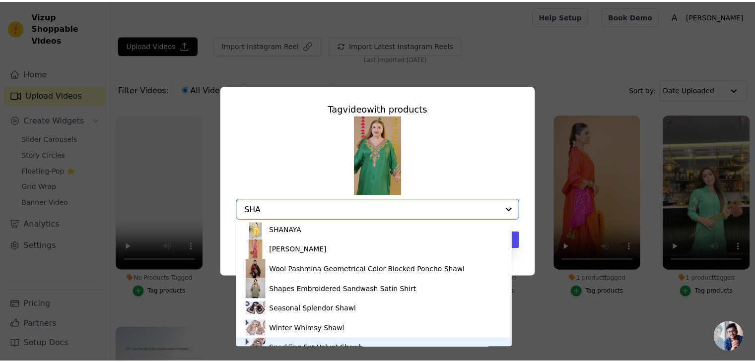
scroll to position [0, 0]
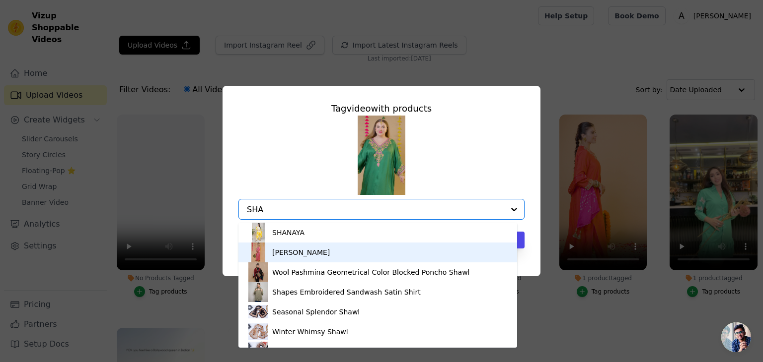
click at [371, 255] on div "[PERSON_NAME]" at bounding box center [377, 253] width 259 height 20
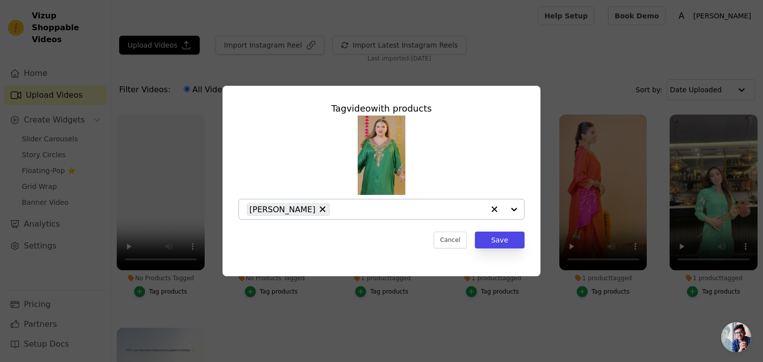
click at [506, 322] on div "Tag video with products [PERSON_NAME] Cancel Save" at bounding box center [381, 181] width 763 height 362
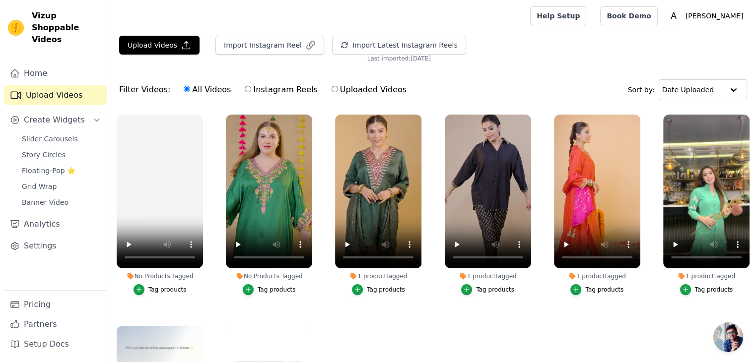
click at [290, 292] on button "Tag products" at bounding box center [269, 290] width 53 height 11
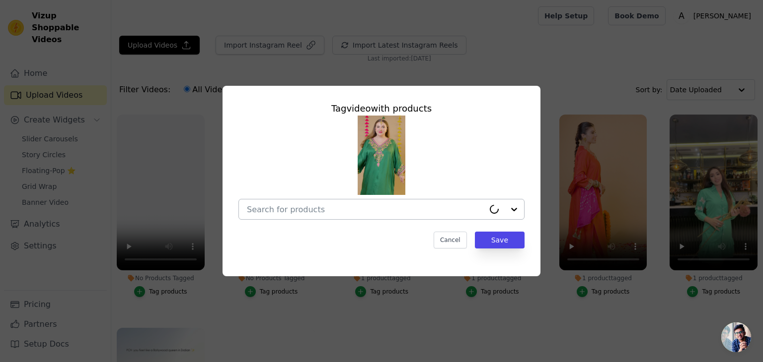
click at [296, 220] on div at bounding box center [381, 209] width 286 height 21
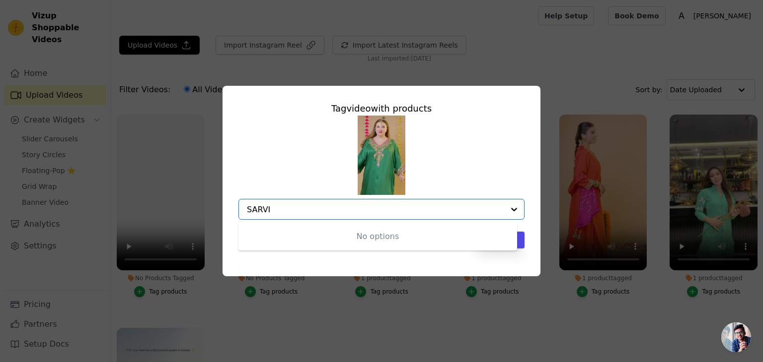
click at [252, 208] on input "SARVI" at bounding box center [375, 209] width 257 height 9
type input "[PERSON_NAME]"
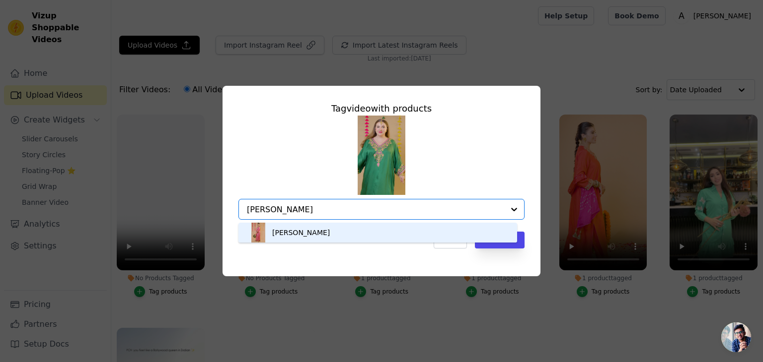
click at [294, 237] on div "[PERSON_NAME]" at bounding box center [377, 233] width 259 height 20
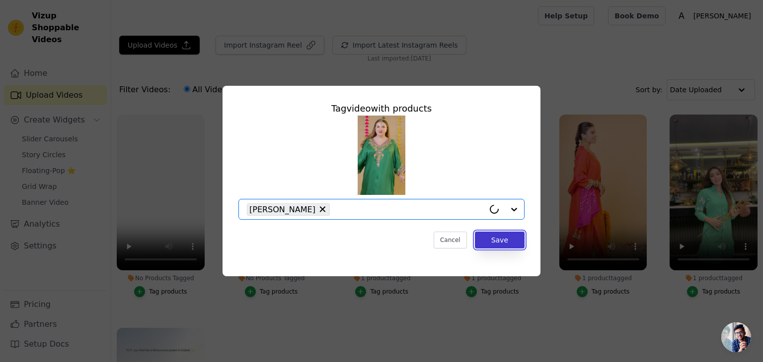
click at [492, 241] on button "Save" at bounding box center [500, 240] width 50 height 17
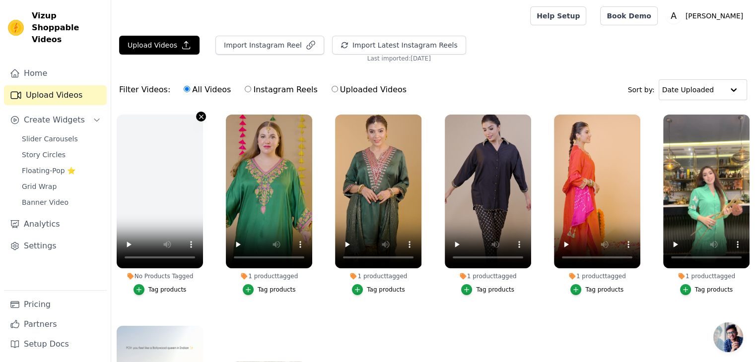
click at [199, 115] on icon "button" at bounding box center [201, 117] width 4 height 4
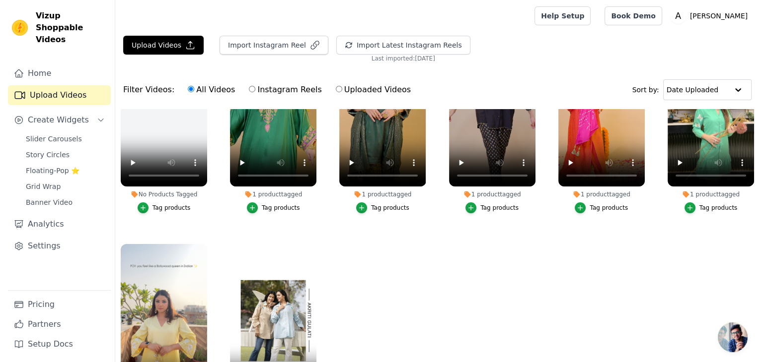
scroll to position [94, 0]
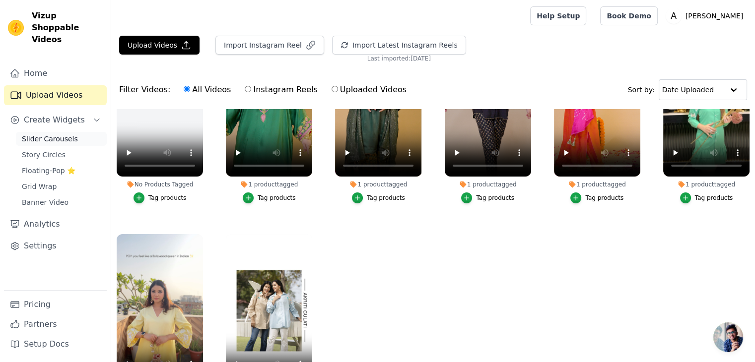
click at [67, 134] on span "Slider Carousels" at bounding box center [50, 139] width 56 height 10
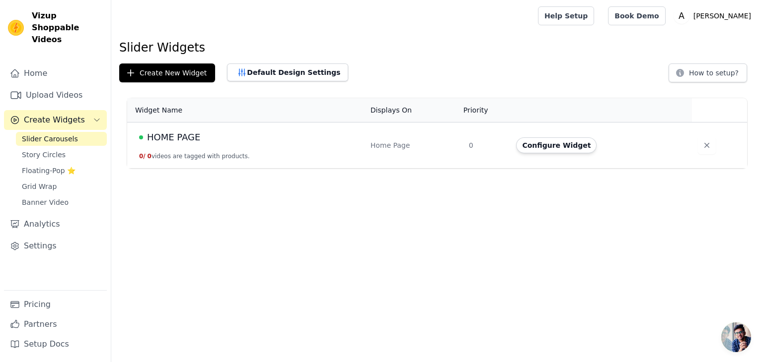
click at [254, 155] on td "HOME PAGE 0 / 0 videos are tagged with products." at bounding box center [245, 146] width 237 height 46
click at [551, 147] on button "Configure Widget" at bounding box center [556, 146] width 80 height 16
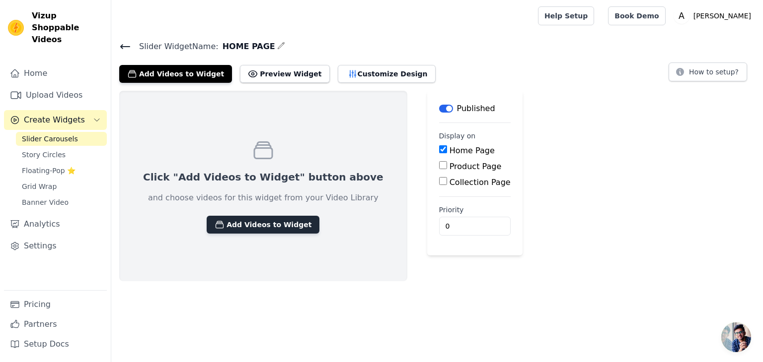
click at [265, 219] on button "Add Videos to Widget" at bounding box center [263, 225] width 113 height 18
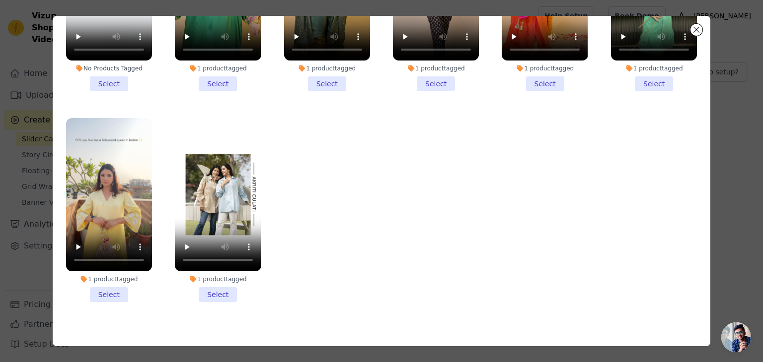
scroll to position [86, 0]
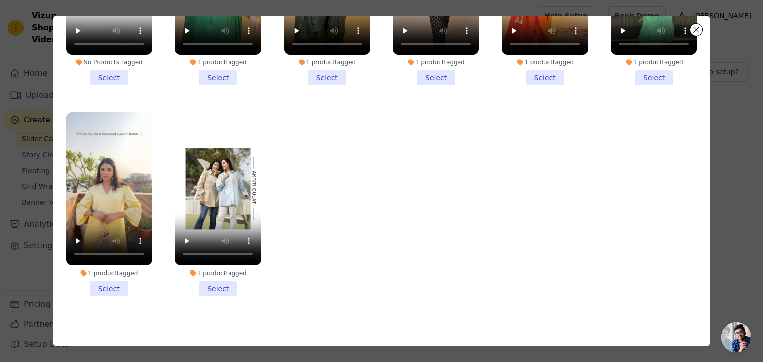
drag, startPoint x: 212, startPoint y: 282, endPoint x: 148, endPoint y: 269, distance: 64.9
click at [210, 281] on li "1 product tagged Select" at bounding box center [218, 204] width 86 height 184
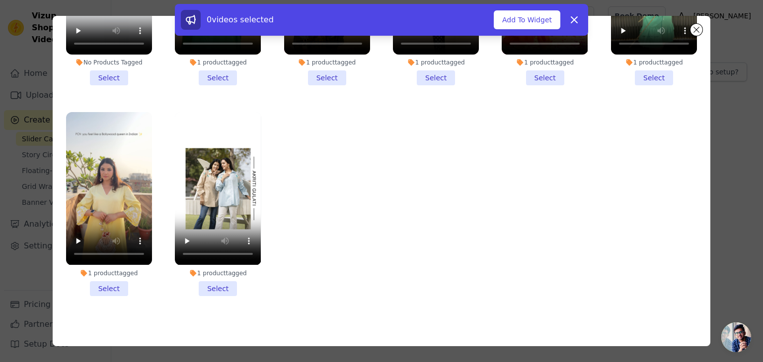
click at [116, 279] on li "1 product tagged Select" at bounding box center [109, 204] width 86 height 184
click at [0, 0] on input "1 product tagged Select" at bounding box center [0, 0] width 0 height 0
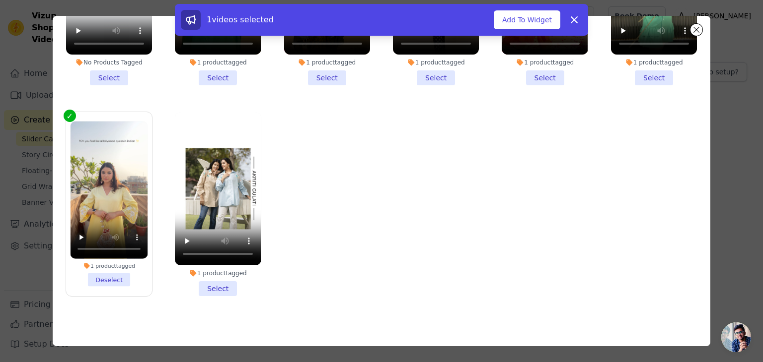
click at [201, 282] on li "1 product tagged Select" at bounding box center [218, 204] width 86 height 184
click at [0, 0] on input "1 product tagged Select" at bounding box center [0, 0] width 0 height 0
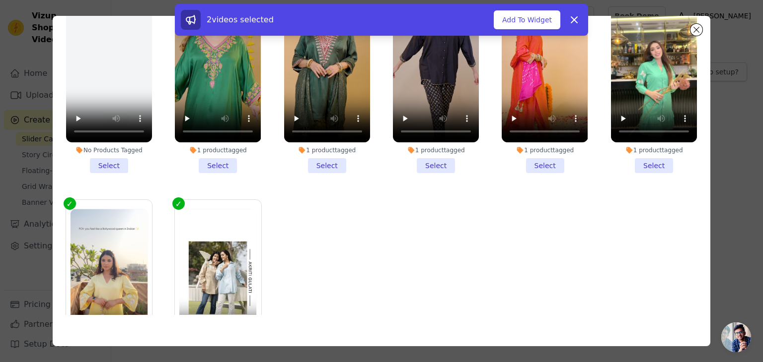
scroll to position [0, 0]
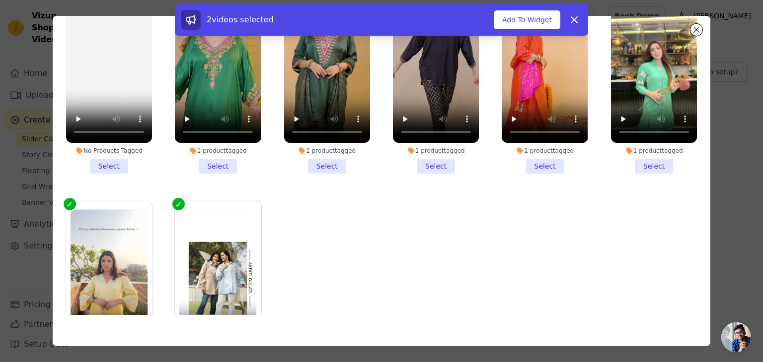
drag, startPoint x: 642, startPoint y: 161, endPoint x: 522, endPoint y: 165, distance: 119.3
click at [642, 161] on li "1 product tagged Select" at bounding box center [654, 82] width 86 height 184
click at [0, 0] on input "1 product tagged Select" at bounding box center [0, 0] width 0 height 0
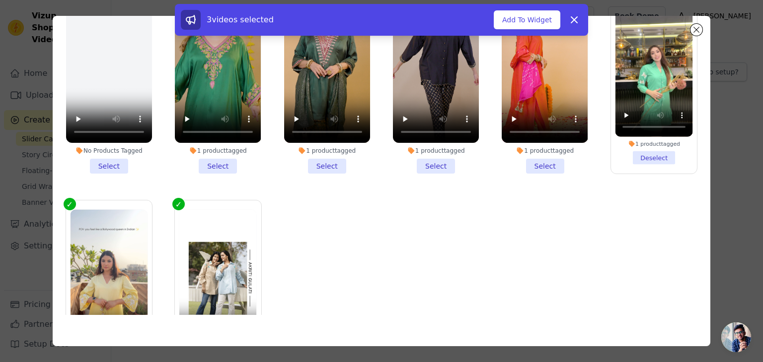
click at [521, 165] on li "1 product tagged Select" at bounding box center [545, 82] width 86 height 184
click at [0, 0] on input "1 product tagged Select" at bounding box center [0, 0] width 0 height 0
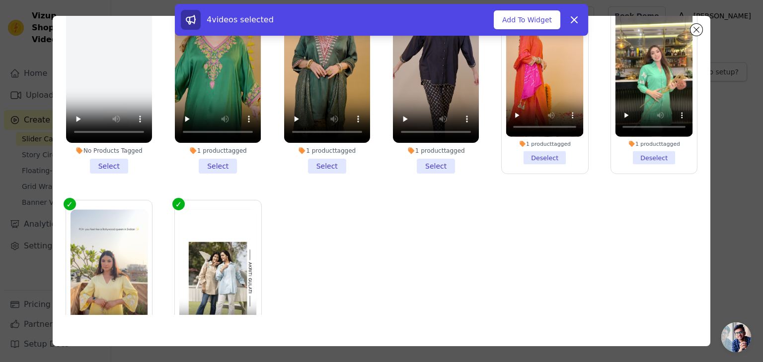
click at [433, 168] on li "1 product tagged Select" at bounding box center [436, 82] width 86 height 184
click at [0, 0] on input "1 product tagged Select" at bounding box center [0, 0] width 0 height 0
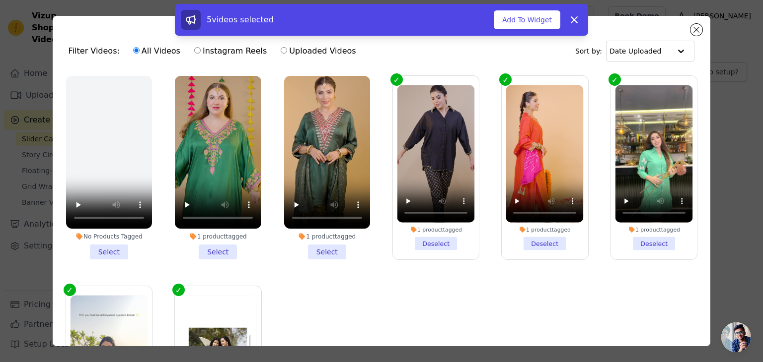
click at [328, 249] on li "1 product tagged Select" at bounding box center [327, 168] width 86 height 184
click at [0, 0] on input "1 product tagged Select" at bounding box center [0, 0] width 0 height 0
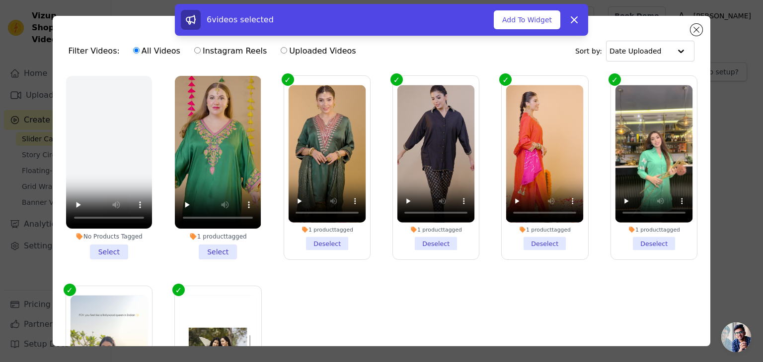
click at [210, 242] on li "1 product tagged Select" at bounding box center [218, 168] width 86 height 184
click at [0, 0] on input "1 product tagged Select" at bounding box center [0, 0] width 0 height 0
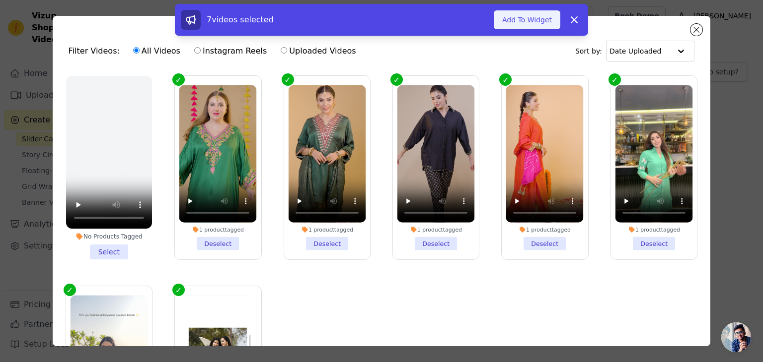
click at [550, 16] on button "Add To Widget" at bounding box center [527, 19] width 67 height 19
